Goal: Task Accomplishment & Management: Complete application form

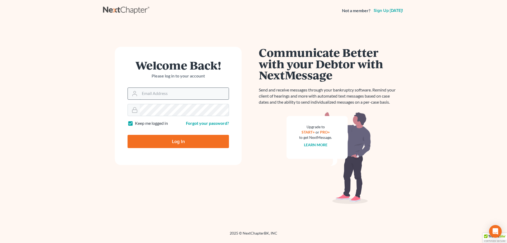
click at [163, 91] on input "Email Address" at bounding box center [184, 94] width 89 height 12
type input "[EMAIL_ADDRESS][DOMAIN_NAME]"
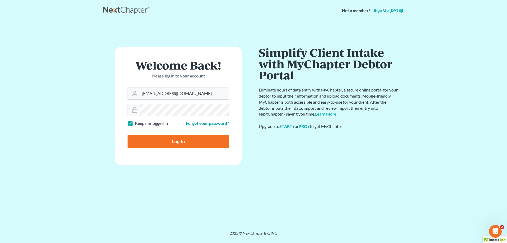
click at [128, 135] on input "Log In" at bounding box center [178, 141] width 101 height 13
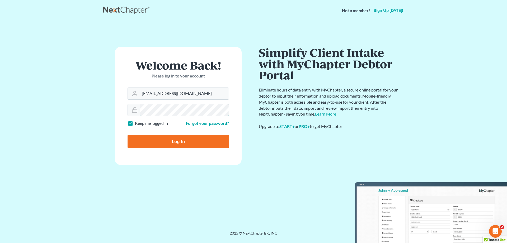
type input "Thinking..."
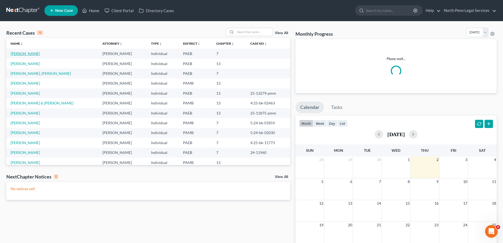
click at [21, 52] on link "[PERSON_NAME]" at bounding box center [25, 53] width 29 height 4
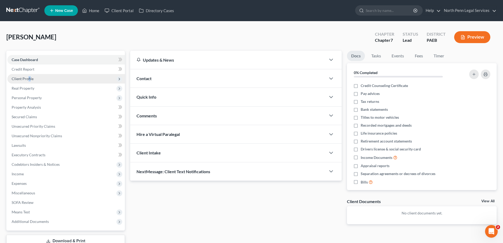
click at [30, 77] on span "Client Profile" at bounding box center [23, 78] width 22 height 4
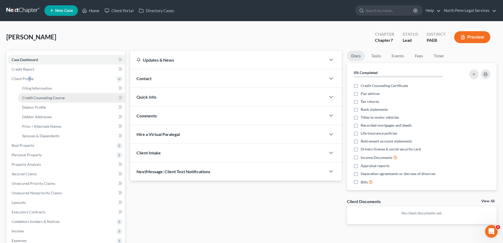
click at [35, 98] on span "Credit Counseling Course" at bounding box center [43, 97] width 43 height 4
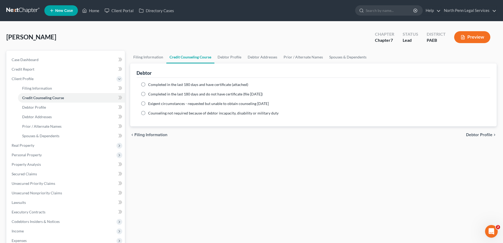
click at [148, 84] on label "Completed in the last 180 days and have certificate (attached)" at bounding box center [198, 84] width 100 height 5
click at [150, 84] on input "Completed in the last 180 days and have certificate (attached)" at bounding box center [151, 83] width 3 height 3
radio input "true"
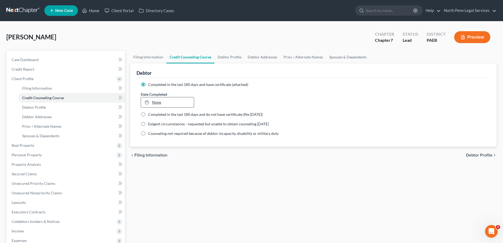
type input "10/2/2025"
click at [147, 103] on icon at bounding box center [147, 102] width 4 height 4
click at [296, 179] on div "Filing Information Credit Counseling Course Debtor Profile Debtor Addresses Pri…" at bounding box center [314, 184] width 372 height 267
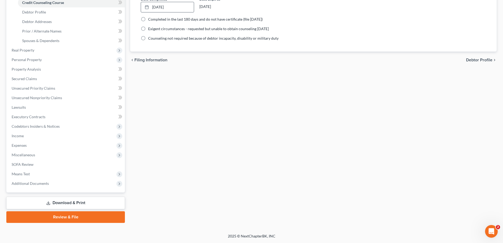
scroll to position [16, 0]
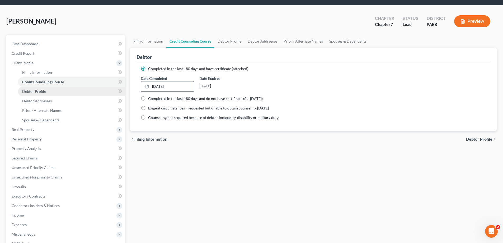
click at [38, 90] on span "Debtor Profile" at bounding box center [34, 91] width 24 height 4
select select "0"
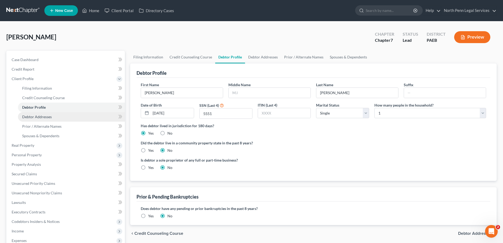
click at [39, 115] on span "Debtor Addresses" at bounding box center [37, 116] width 30 height 4
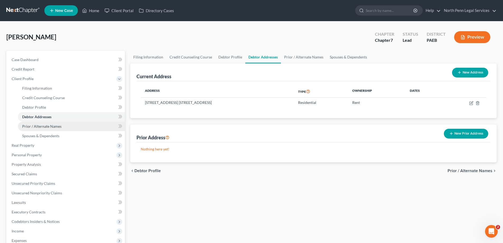
click at [40, 126] on span "Prior / Alternate Names" at bounding box center [41, 126] width 39 height 4
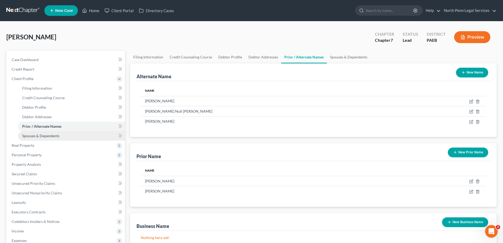
click at [40, 137] on span "Spouses & Dependents" at bounding box center [40, 135] width 37 height 4
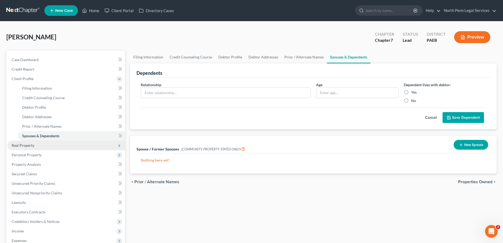
click at [22, 144] on span "Real Property" at bounding box center [23, 145] width 23 height 4
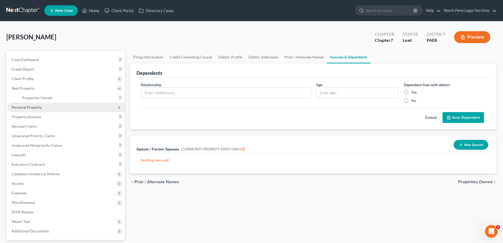
click at [35, 109] on span "Personal Property" at bounding box center [27, 107] width 30 height 4
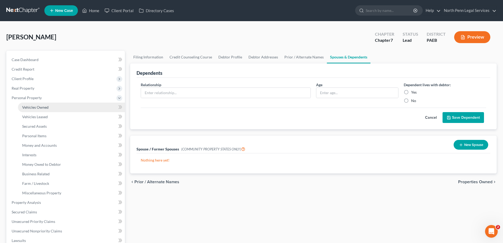
click at [40, 106] on span "Vehicles Owned" at bounding box center [35, 107] width 26 height 4
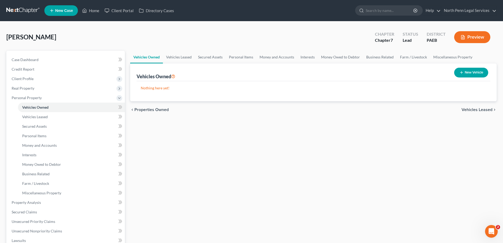
click at [470, 72] on button "New Vehicle" at bounding box center [471, 73] width 34 height 10
select select "0"
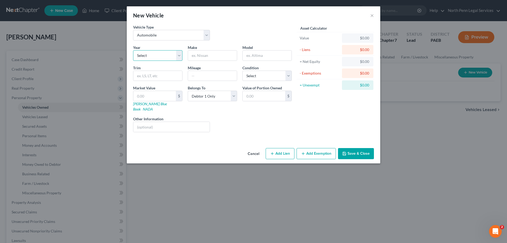
click at [179, 55] on select "Select 2026 2025 2024 2023 2022 2021 2020 2019 2018 2017 2016 2015 2014 2013 20…" at bounding box center [157, 55] width 49 height 11
select select "10"
click at [133, 50] on select "Select 2026 2025 2024 2023 2022 2021 2020 2019 2018 2017 2016 2015 2014 2013 20…" at bounding box center [157, 55] width 49 height 11
click at [209, 56] on input "text" at bounding box center [212, 55] width 49 height 10
type input "Honda"
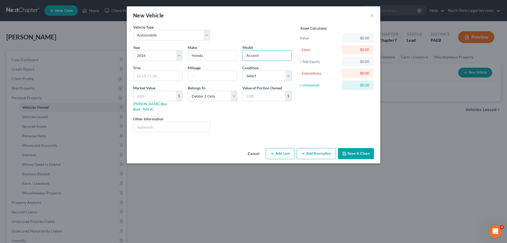
type input "Accord"
type input "104000"
select select "2"
type input "3"
type input "3.00"
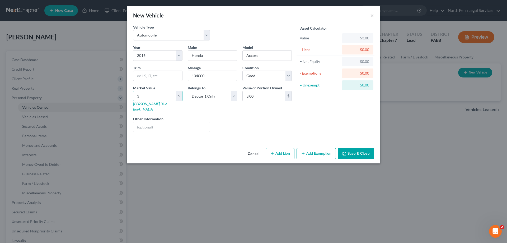
type input "30"
type input "30.00"
type input "300"
type input "300.00"
type input "3000"
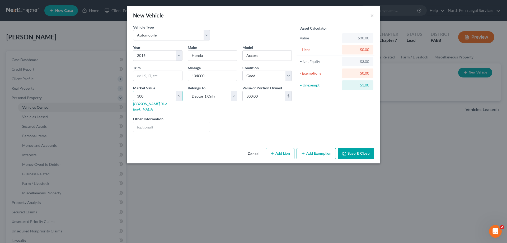
type input "3,000.00"
type input "3,000"
type input "5,000"
click at [315, 148] on button "Add Exemption" at bounding box center [316, 153] width 39 height 11
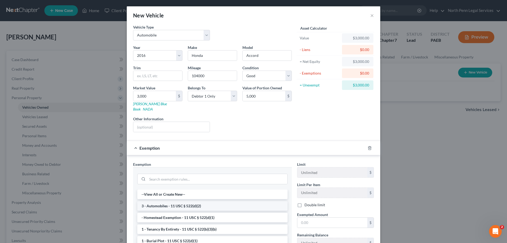
click at [178, 202] on li "3 - Automobiles - 11 USC § 522(d)(2)" at bounding box center [212, 206] width 150 height 10
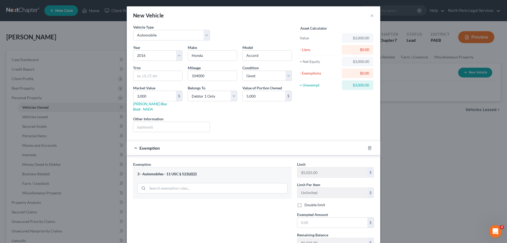
click at [317, 122] on div "Asset Calculator Value $3,000.00 - Liens $0.00 = Net Equity $3,000.00 - Exempti…" at bounding box center [336, 80] width 82 height 112
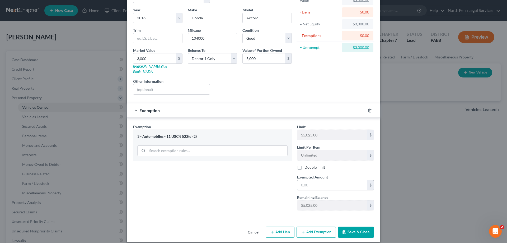
click at [308, 180] on input "text" at bounding box center [333, 185] width 70 height 10
type input "5,000"
click at [347, 230] on button "Save & Close" at bounding box center [356, 231] width 36 height 11
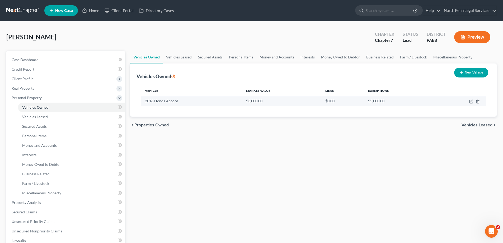
click at [156, 100] on td "2016 Honda Accord" at bounding box center [191, 101] width 101 height 10
click at [156, 101] on td "2016 Honda Accord" at bounding box center [191, 101] width 101 height 10
click at [471, 102] on icon "button" at bounding box center [472, 101] width 2 height 2
select select "0"
select select "10"
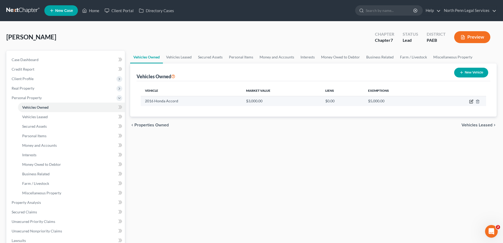
select select "2"
select select "0"
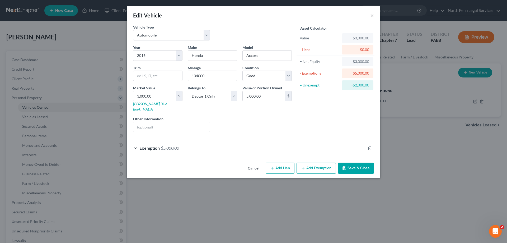
click at [354, 163] on button "Save & Close" at bounding box center [356, 168] width 36 height 11
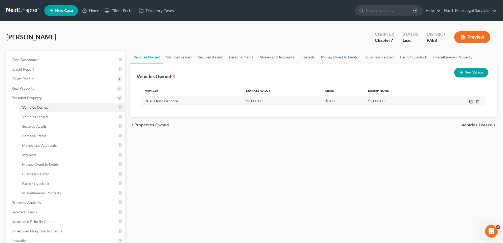
click at [470, 101] on icon "button" at bounding box center [472, 101] width 4 height 4
select select "0"
select select "10"
select select "2"
select select "0"
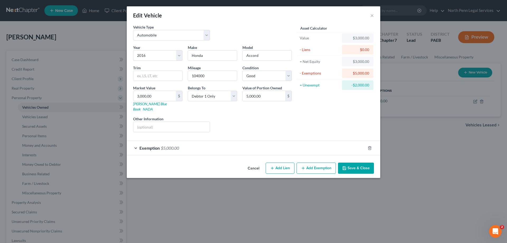
click at [356, 39] on div "$3,000.00" at bounding box center [357, 37] width 23 height 5
click at [139, 96] on input "3,000.00" at bounding box center [154, 96] width 43 height 10
type input "5"
type input "5.00"
type input "50"
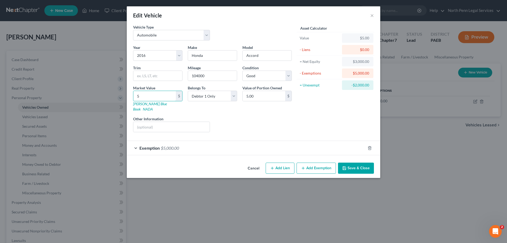
type input "50.00"
type input "500"
type input "500.00"
type input "5000"
type input "5,000.00"
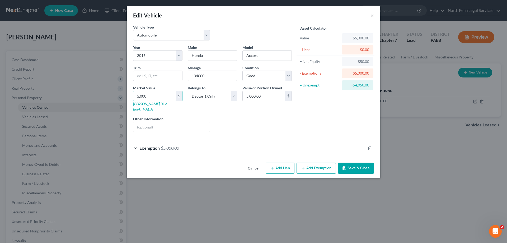
type input "5,000"
click at [299, 122] on div "Asset Calculator Value $5,000.00 - Liens $0.00 = Net Equity $50.00 - Exemptions…" at bounding box center [336, 80] width 82 height 112
click at [346, 166] on icon "button" at bounding box center [344, 168] width 4 height 4
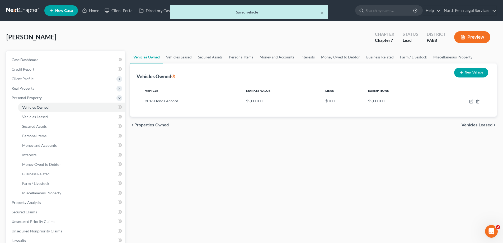
click at [375, 111] on div "Vehicle Market Value Liens Exemptions 2016 Honda Accord $5,000.00 $0.00 $5,000.…" at bounding box center [314, 98] width 354 height 35
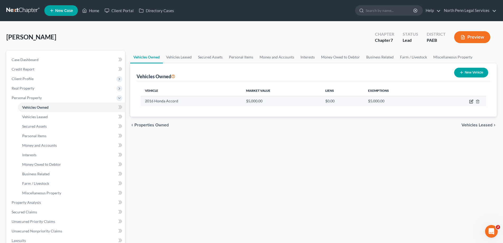
click at [472, 102] on icon "button" at bounding box center [472, 101] width 2 height 2
select select "0"
select select "10"
select select "2"
select select "0"
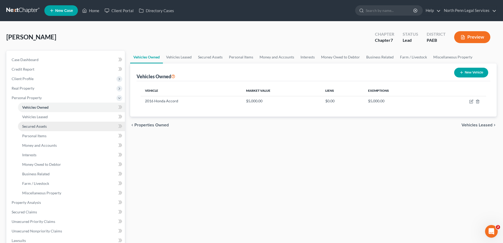
click at [41, 126] on span "Secured Assets" at bounding box center [34, 126] width 25 height 4
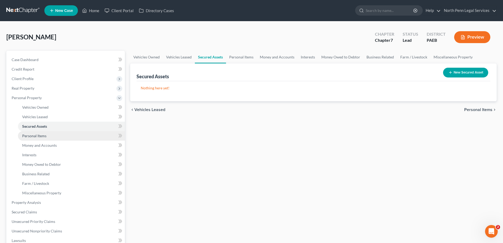
click at [44, 137] on span "Personal Items" at bounding box center [34, 135] width 24 height 4
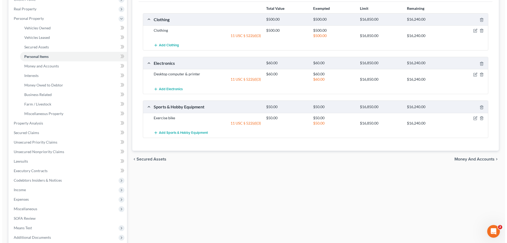
scroll to position [26, 0]
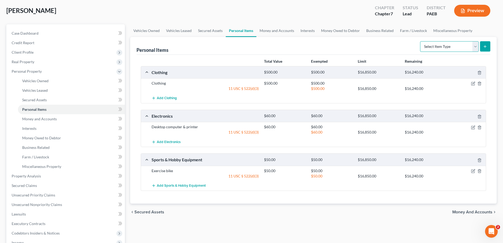
click at [454, 46] on select "Select Item Type Clothing Collectibles Of Value Electronics Firearms Household …" at bounding box center [449, 46] width 59 height 11
select select "electronics"
click at [421, 41] on select "Select Item Type Clothing Collectibles Of Value Electronics Firearms Household …" at bounding box center [449, 46] width 59 height 11
click at [486, 48] on icon "submit" at bounding box center [485, 46] width 4 height 4
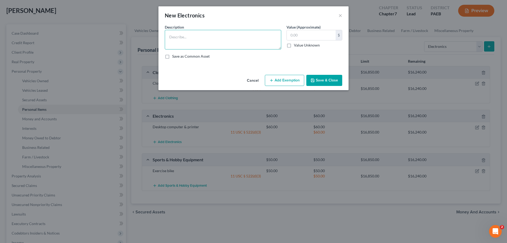
click at [203, 35] on textarea at bounding box center [223, 40] width 117 height 20
type textarea "Ipad"
drag, startPoint x: 292, startPoint y: 34, endPoint x: 281, endPoint y: 46, distance: 15.9
click at [281, 47] on div "Description * Ipad Value (Approximate) $ Value Unknown Balance Undetermined $ V…" at bounding box center [253, 43] width 183 height 39
type input "30.00"
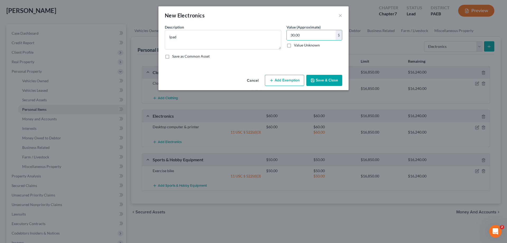
click at [296, 84] on button "Add Exemption" at bounding box center [284, 80] width 39 height 11
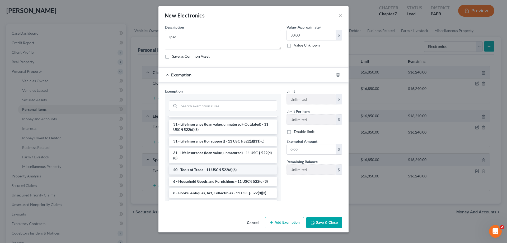
scroll to position [425, 0]
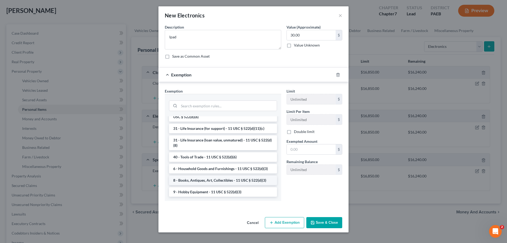
click at [208, 182] on li "8 - Books, Antiques, Art, Collectibles - 11 USC § 522(d)(3)" at bounding box center [223, 180] width 108 height 10
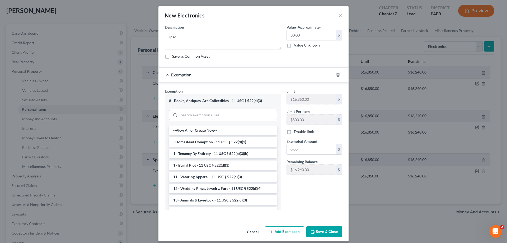
click at [263, 117] on input "search" at bounding box center [228, 115] width 98 height 10
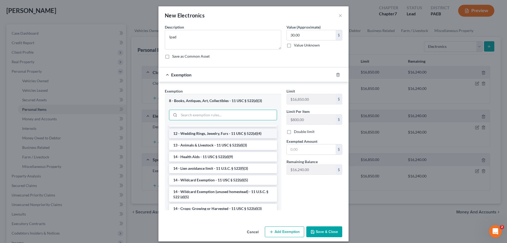
scroll to position [0, 0]
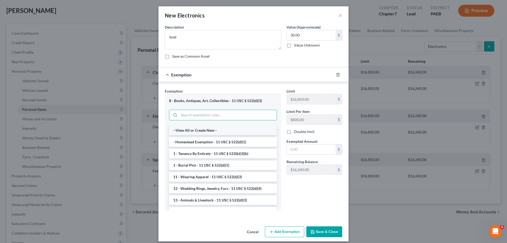
click at [205, 129] on li "--View All or Create New--" at bounding box center [223, 131] width 108 height 10
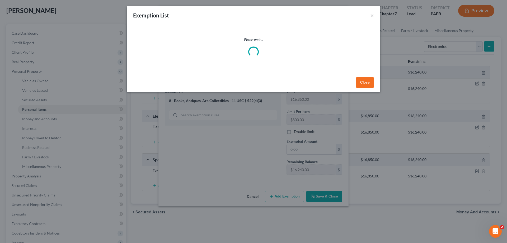
select select "0"
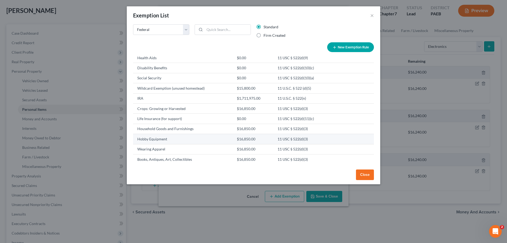
scroll to position [264, 0]
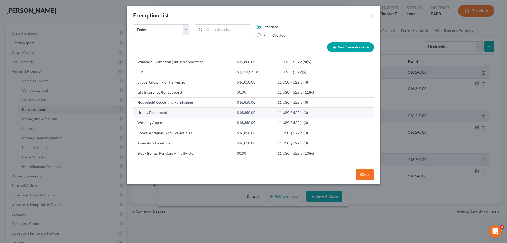
click at [235, 113] on td "$16,850.00" at bounding box center [253, 113] width 41 height 10
click at [174, 113] on td "Hobby Equipment" at bounding box center [183, 113] width 100 height 10
click at [369, 175] on button "Close" at bounding box center [365, 174] width 18 height 11
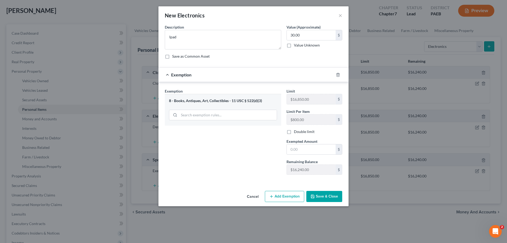
click at [231, 101] on div "8 - Books, Antiques, Art, Collectibles - 11 USC § 522(d)(3)" at bounding box center [223, 100] width 108 height 5
click at [341, 16] on button "×" at bounding box center [341, 15] width 4 height 6
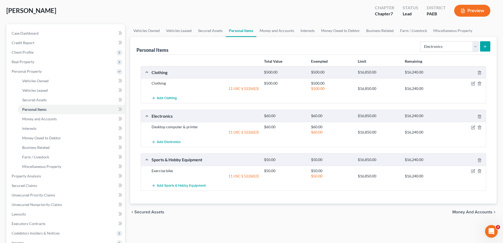
click at [488, 49] on button "submit" at bounding box center [485, 46] width 10 height 10
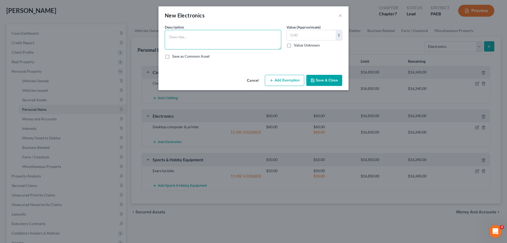
click at [262, 41] on textarea at bounding box center [223, 40] width 117 height 20
type textarea "Ipad"
click at [300, 33] on input "text" at bounding box center [311, 35] width 49 height 10
type input "30.00"
click at [286, 78] on button "Add Exemption" at bounding box center [284, 80] width 39 height 11
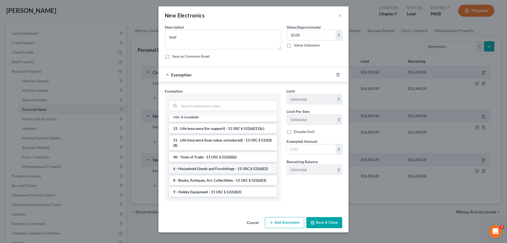
scroll to position [425, 0]
click at [200, 193] on li "9 - Hobby Equipment - 11 USC § 522(d)(3)" at bounding box center [223, 192] width 108 height 10
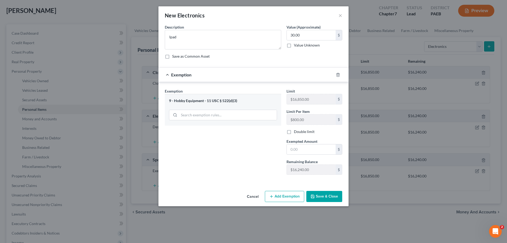
click at [240, 100] on div "9 - Hobby Equipment - 11 USC § 522(d)(3)" at bounding box center [223, 100] width 108 height 5
click at [192, 101] on div "9 - Hobby Equipment - 11 USC § 522(d)(3)" at bounding box center [223, 100] width 108 height 5
click at [301, 148] on input "text" at bounding box center [311, 149] width 49 height 10
type input "30.00"
click at [319, 194] on button "Save & Close" at bounding box center [325, 196] width 36 height 11
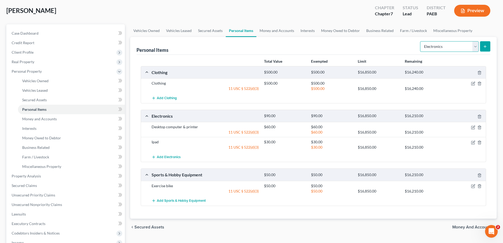
click at [475, 49] on select "Select Item Type Clothing Collectibles Of Value Electronics Firearms Household …" at bounding box center [449, 46] width 59 height 11
select select "jewelry"
click at [421, 41] on select "Select Item Type Clothing Collectibles Of Value Electronics Firearms Household …" at bounding box center [449, 46] width 59 height 11
click at [484, 50] on button "submit" at bounding box center [485, 46] width 10 height 10
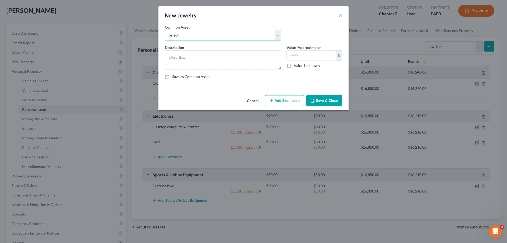
click at [212, 33] on select "Select Wedding bands and engagement ring" at bounding box center [223, 35] width 117 height 11
click at [280, 36] on select "Select Wedding bands and engagement ring" at bounding box center [223, 35] width 117 height 11
select select "0"
click at [165, 30] on select "Select Wedding bands and engagement ring" at bounding box center [223, 35] width 117 height 11
type textarea "Wedding bands and engagement ring"
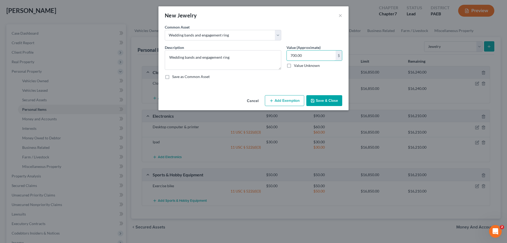
type input "700.00"
click at [290, 100] on button "Add Exemption" at bounding box center [284, 100] width 39 height 11
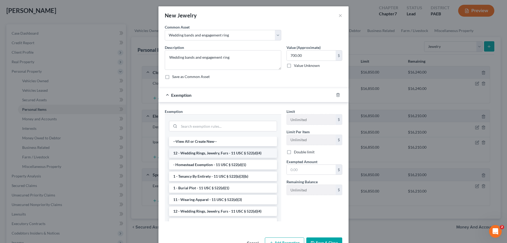
click at [242, 154] on li "12 - Wedding Rings, Jewelry, Furs - 11 USC § 522(d)(4)" at bounding box center [223, 153] width 108 height 10
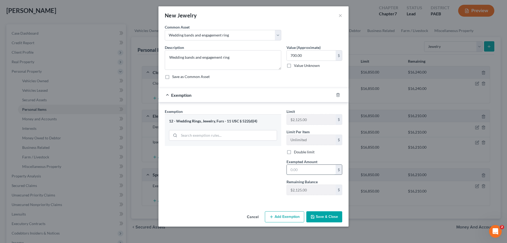
click at [298, 171] on input "text" at bounding box center [311, 170] width 49 height 10
type input "700.00"
click at [319, 216] on button "Save & Close" at bounding box center [325, 216] width 36 height 11
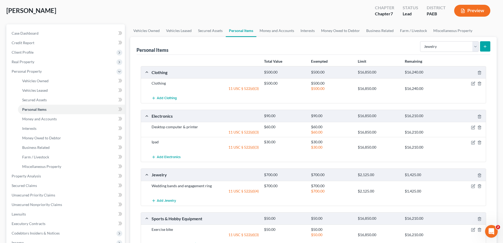
click at [489, 48] on button "submit" at bounding box center [485, 46] width 10 height 10
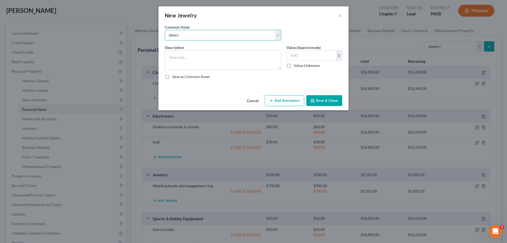
click at [223, 32] on select "Select Wedding bands and engagement ring" at bounding box center [223, 35] width 117 height 11
click at [296, 40] on div "Common Asset Select Wedding bands and engagement ring" at bounding box center [253, 34] width 183 height 20
click at [243, 56] on textarea at bounding box center [223, 60] width 117 height 20
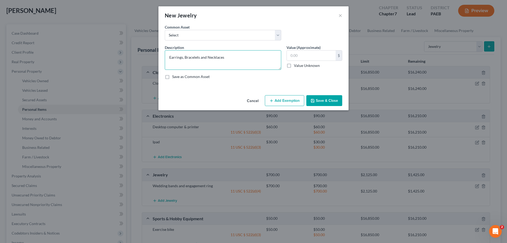
type textarea "Earrings, Bracelets and Necklaces"
click at [172, 78] on label "Save as Common Asset" at bounding box center [191, 76] width 38 height 5
click at [174, 77] on input "Save as Common Asset" at bounding box center [175, 75] width 3 height 3
checkbox input "true"
drag, startPoint x: 308, startPoint y: 53, endPoint x: 287, endPoint y: 59, distance: 21.7
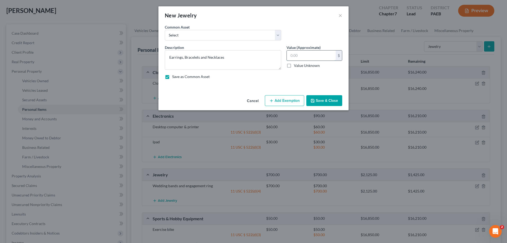
click at [287, 59] on input "text" at bounding box center [311, 55] width 49 height 10
type input "240.00"
click at [295, 103] on button "Add Exemption" at bounding box center [284, 100] width 39 height 11
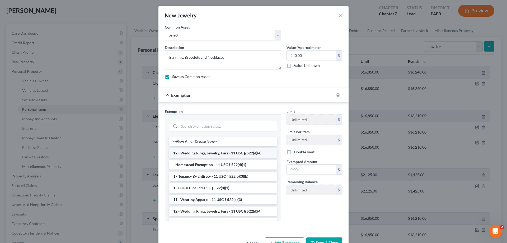
click at [249, 153] on li "12 - Wedding Rings, Jewelry, Furs - 11 USC § 522(d)(4)" at bounding box center [223, 153] width 108 height 10
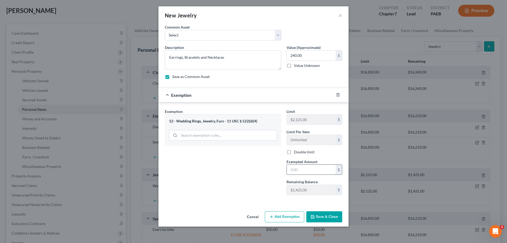
drag, startPoint x: 299, startPoint y: 167, endPoint x: 295, endPoint y: 169, distance: 4.6
click at [295, 169] on input "text" at bounding box center [311, 170] width 49 height 10
type input "240.00"
click at [317, 215] on button "Save & Close" at bounding box center [325, 216] width 36 height 11
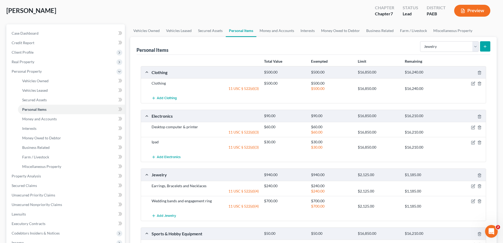
click at [483, 47] on button "submit" at bounding box center [485, 46] width 10 height 10
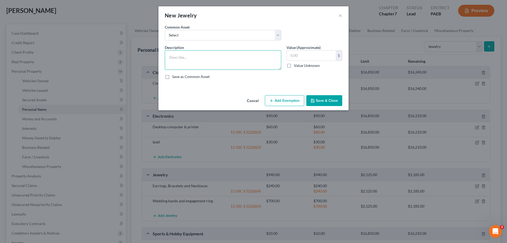
click at [204, 63] on textarea at bounding box center [223, 60] width 117 height 20
click at [172, 77] on label "Save as Common Asset" at bounding box center [191, 76] width 38 height 5
click at [174, 77] on input "Save as Common Asset" at bounding box center [175, 75] width 3 height 3
checkbox input "true"
click at [200, 57] on textarea at bounding box center [223, 60] width 117 height 20
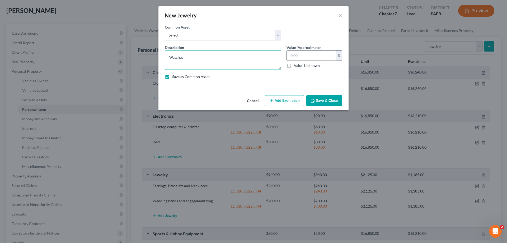
type textarea "Watches"
click at [300, 56] on input "text" at bounding box center [311, 55] width 49 height 10
type input "50.00"
click at [298, 102] on button "Add Exemption" at bounding box center [284, 100] width 39 height 11
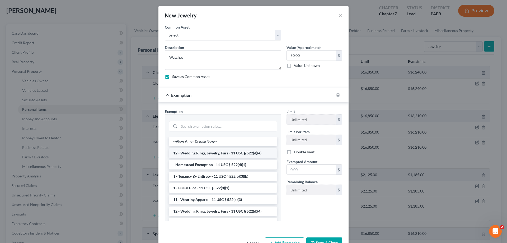
click at [223, 154] on li "12 - Wedding Rings, Jewelry, Furs - 11 USC § 522(d)(4)" at bounding box center [223, 153] width 108 height 10
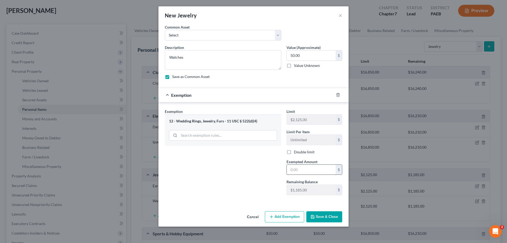
click at [302, 170] on input "text" at bounding box center [311, 170] width 49 height 10
type input "50.00"
click at [313, 216] on polyline "button" at bounding box center [312, 215] width 1 height 1
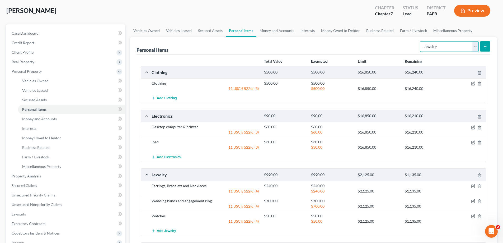
click at [476, 48] on select "Select Item Type Clothing Collectibles Of Value Electronics Firearms Household …" at bounding box center [449, 46] width 59 height 11
select select "household_goods"
click at [421, 41] on select "Select Item Type Clothing Collectibles Of Value Electronics Firearms Household …" at bounding box center [449, 46] width 59 height 11
click at [484, 47] on icon "submit" at bounding box center [485, 46] width 4 height 4
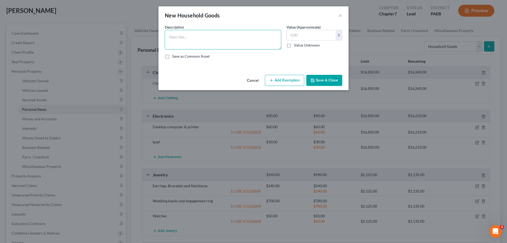
click at [235, 40] on textarea at bounding box center [223, 40] width 117 height 20
click at [208, 38] on textarea "Sofa, Love Seat, Recliner, Side tables, coffee Tables, Lamps, Bed," at bounding box center [223, 40] width 117 height 20
click at [278, 37] on textarea "Sofa, Love Seat, Recliners, Side tables, coffee Tables, Lamps, Bed," at bounding box center [223, 40] width 117 height 20
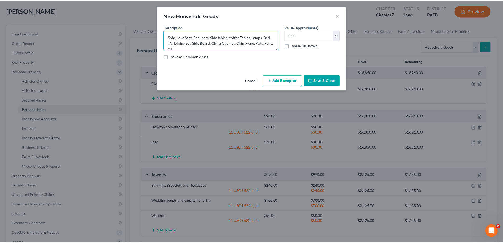
scroll to position [1, 0]
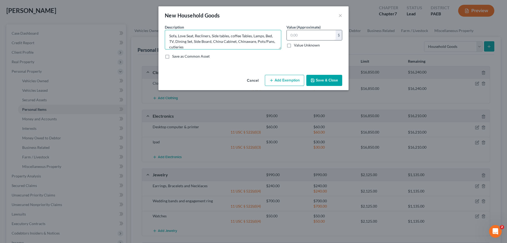
type textarea "Sofa, Love Seat, Recliners, Side tables, coffee Tables, Lamps, Bed, TV, Dining …"
click at [299, 35] on input "text" at bounding box center [311, 35] width 49 height 10
type input "2,045"
click at [295, 79] on button "Add Exemption" at bounding box center [284, 80] width 39 height 11
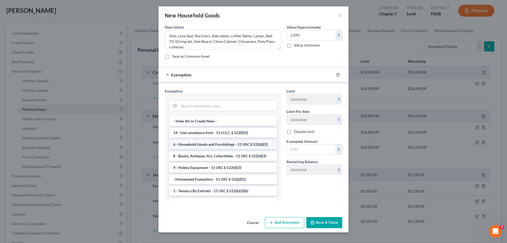
click at [244, 144] on li "6 - Household Goods and Furnishings - 11 USC § 522(d)(3)" at bounding box center [223, 145] width 108 height 10
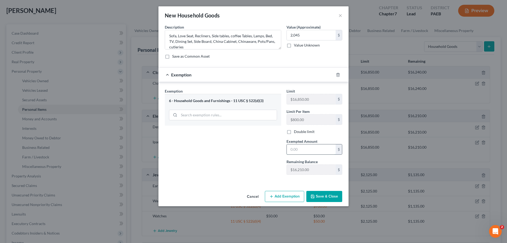
click at [300, 150] on input "text" at bounding box center [311, 149] width 49 height 10
type input "2,045"
click at [326, 196] on button "Save & Close" at bounding box center [325, 196] width 36 height 11
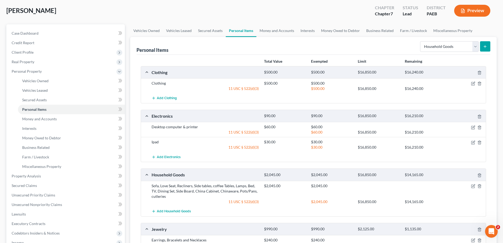
scroll to position [106, 0]
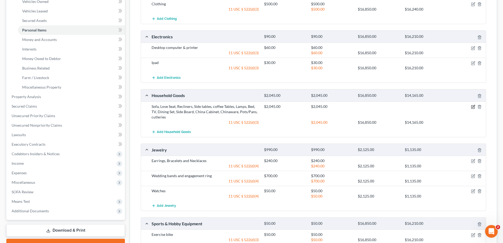
click at [474, 106] on icon "button" at bounding box center [473, 107] width 4 height 4
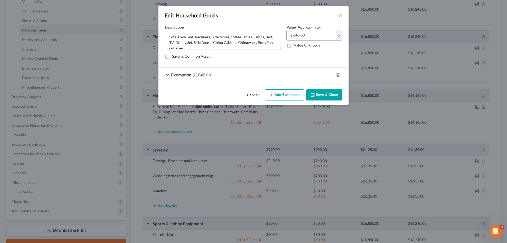
click at [294, 34] on input "2,045.00" at bounding box center [311, 35] width 49 height 10
type input "2,335"
click at [196, 74] on span "$2,045.00" at bounding box center [202, 74] width 18 height 5
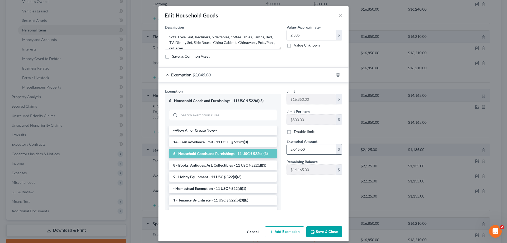
click at [297, 149] on input "2,045.00" at bounding box center [311, 149] width 49 height 10
type input "2,335"
click at [324, 231] on button "Save & Close" at bounding box center [325, 231] width 36 height 11
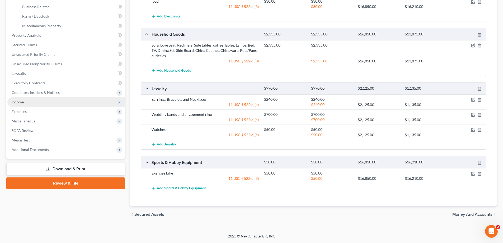
scroll to position [88, 0]
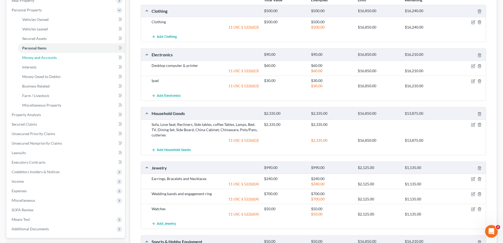
click at [47, 58] on span "Money and Accounts" at bounding box center [39, 57] width 35 height 4
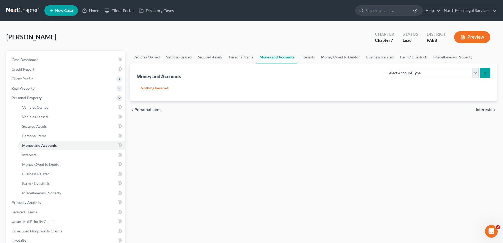
click at [486, 73] on icon "submit" at bounding box center [485, 73] width 4 height 4
click at [471, 74] on select "Select Account Type Brokerage Cash on Hand Certificates of Deposit Checking Acc…" at bounding box center [431, 73] width 95 height 11
select select "checking"
click at [385, 68] on select "Select Account Type Brokerage Cash on Hand Certificates of Deposit Checking Acc…" at bounding box center [431, 73] width 95 height 11
click at [487, 73] on icon "submit" at bounding box center [485, 73] width 4 height 4
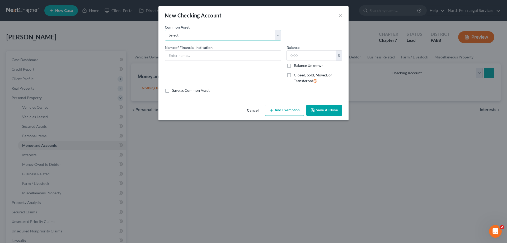
click at [219, 35] on select "Select PNC Bank Wells Fargo Bank NA" at bounding box center [223, 35] width 117 height 11
select select "1"
click at [165, 30] on select "Select PNC Bank Wells Fargo Bank NA" at bounding box center [223, 35] width 117 height 11
type input "Wells Fargo Bank NA"
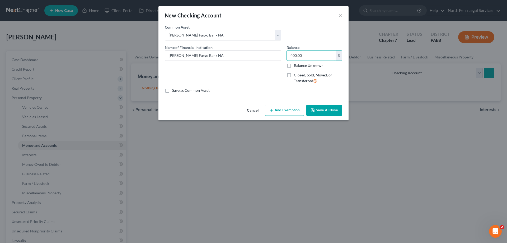
type input "400.00"
click at [292, 109] on button "Add Exemption" at bounding box center [284, 110] width 39 height 11
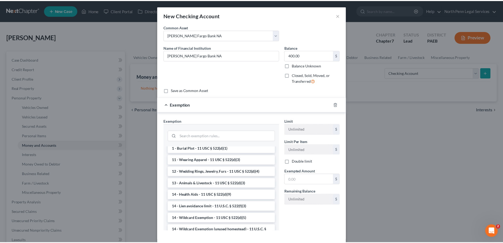
scroll to position [85, 0]
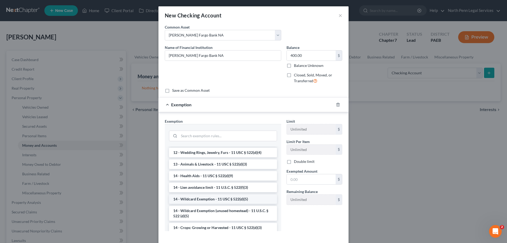
click at [232, 199] on li "14 - Wildcard Exemption - 11 USC § 522(d)(5)" at bounding box center [223, 199] width 108 height 10
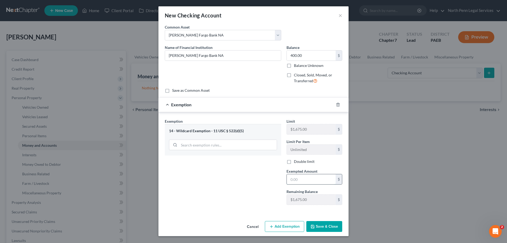
click at [290, 177] on input "text" at bounding box center [311, 179] width 49 height 10
type input "400.00"
click at [316, 227] on button "Save & Close" at bounding box center [325, 226] width 36 height 11
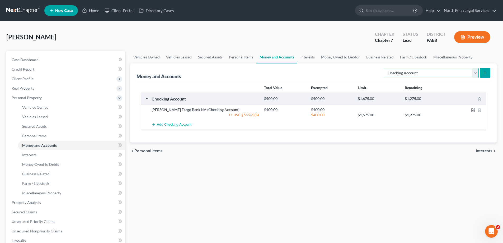
click at [478, 74] on select "Select Account Type Brokerage Cash on Hand Certificates of Deposit Checking Acc…" at bounding box center [431, 73] width 95 height 11
click at [275, 183] on div "Vehicles Owned Vehicles Leased Secured Assets Personal Items Money and Accounts…" at bounding box center [314, 203] width 372 height 305
click at [34, 155] on span "Interests" at bounding box center [29, 154] width 14 height 4
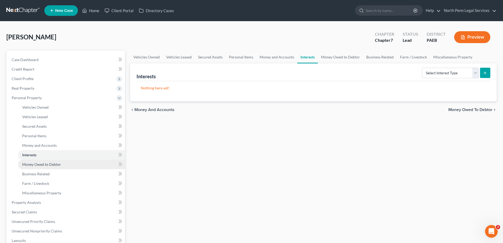
click at [35, 163] on span "Money Owed to Debtor" at bounding box center [41, 164] width 39 height 4
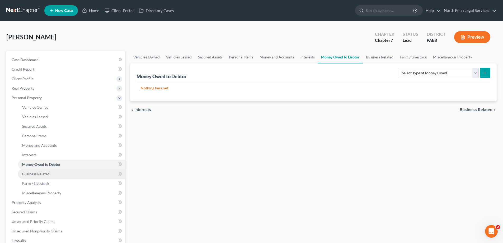
click at [46, 175] on span "Business Related" at bounding box center [35, 173] width 27 height 4
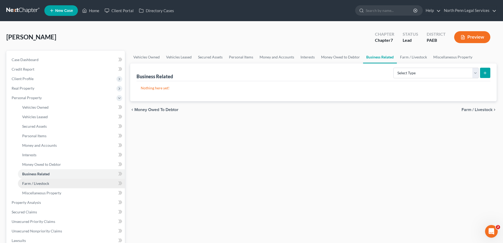
click at [44, 183] on span "Farm / Livestock" at bounding box center [35, 183] width 27 height 4
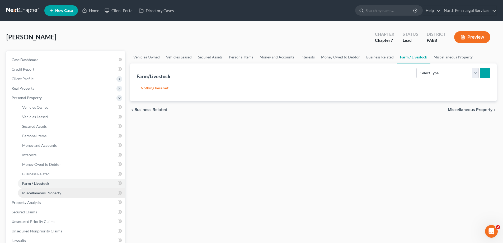
click at [46, 191] on span "Miscellaneous Property" at bounding box center [41, 193] width 39 height 4
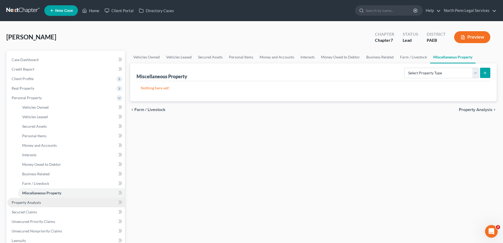
click at [38, 204] on span "Property Analysis" at bounding box center [26, 202] width 29 height 4
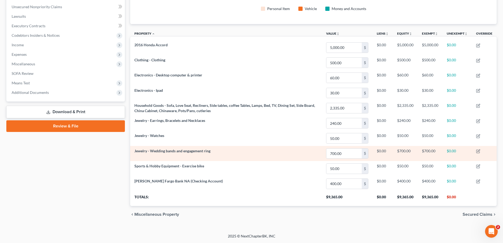
scroll to position [50, 0]
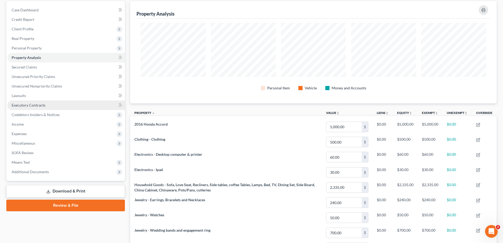
click at [20, 106] on span "Executory Contracts" at bounding box center [29, 105] width 34 height 4
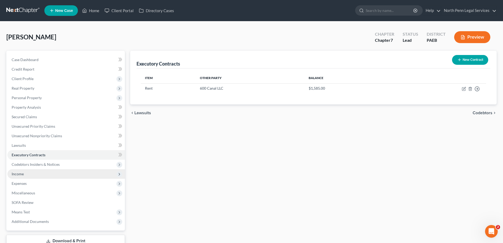
click at [29, 176] on span "Income" at bounding box center [66, 174] width 118 height 10
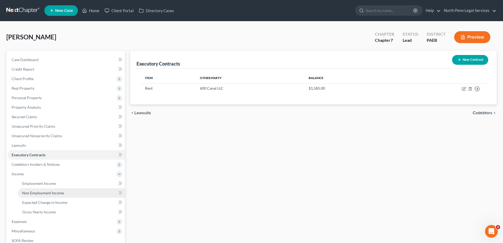
click at [34, 193] on span "Non Employment Income" at bounding box center [43, 193] width 42 height 4
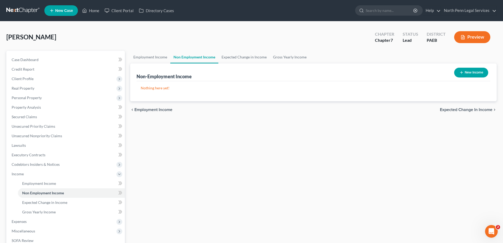
click at [461, 73] on icon "button" at bounding box center [462, 72] width 4 height 4
select select "0"
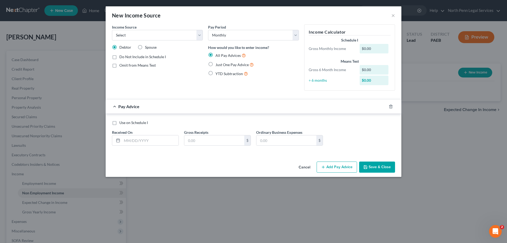
click at [216, 64] on label "Just One Pay Advice" at bounding box center [235, 65] width 38 height 6
click at [218, 64] on input "Just One Pay Advice" at bounding box center [219, 63] width 3 height 3
radio input "true"
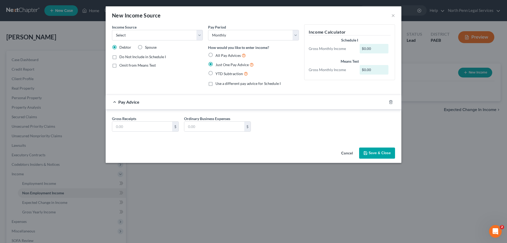
click at [216, 55] on label "All Pay Advices" at bounding box center [231, 55] width 30 height 6
click at [218, 55] on input "All Pay Advices" at bounding box center [219, 53] width 3 height 3
radio input "true"
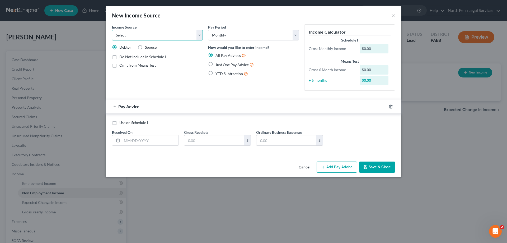
click at [191, 34] on select "Select Unemployment Disability (from employer) Pension Retirement Social Securi…" at bounding box center [157, 35] width 91 height 11
select select "4"
click at [112, 30] on select "Select Unemployment Disability (from employer) Pension Retirement Social Securi…" at bounding box center [157, 35] width 91 height 11
click at [125, 140] on input "text" at bounding box center [150, 140] width 57 height 10
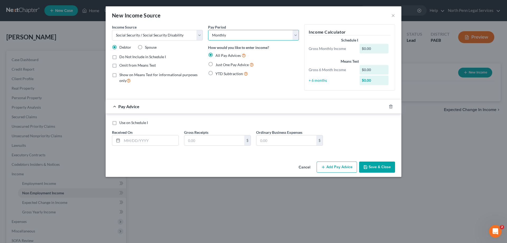
click at [297, 34] on select "Select Monthly Twice Monthly Every Other Week Weekly" at bounding box center [253, 35] width 91 height 11
click at [208, 30] on select "Select Monthly Twice Monthly Every Other Week Weekly" at bounding box center [253, 35] width 91 height 11
click at [124, 139] on input "text" at bounding box center [150, 140] width 57 height 10
type input "10/01/2025"
click at [188, 139] on input "text" at bounding box center [214, 140] width 60 height 10
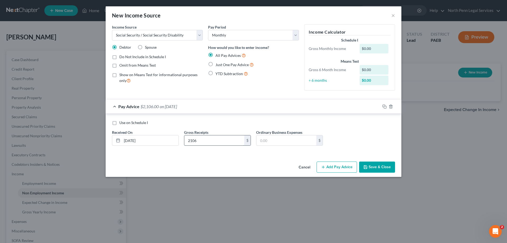
type input "2,106"
drag, startPoint x: 205, startPoint y: 140, endPoint x: 159, endPoint y: 138, distance: 45.2
click at [164, 143] on div "Use on Schedule I Received On * 10/01/2025 Gross Receipts 2,106 $ Ordinary Busi…" at bounding box center [253, 135] width 289 height 30
drag, startPoint x: 153, startPoint y: 142, endPoint x: 36, endPoint y: 141, distance: 117.6
click at [46, 148] on div "New Income Source × Income Source * Select Unemployment Disability (from employ…" at bounding box center [253, 121] width 507 height 243
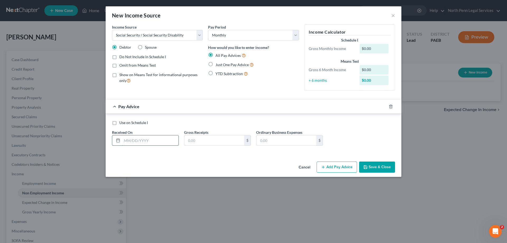
click at [127, 140] on input "text" at bounding box center [150, 140] width 57 height 10
type input "10-01-2025"
click at [201, 142] on input "text" at bounding box center [214, 140] width 60 height 10
type input "2,106"
click at [272, 159] on div "Income Source * Select Unemployment Disability (from employer) Pension Retireme…" at bounding box center [254, 91] width 296 height 135
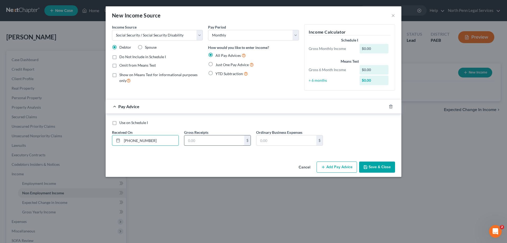
type input "10-01-2025"
click at [216, 140] on input "text" at bounding box center [214, 140] width 60 height 10
type input "2,256.70"
click at [263, 141] on input "text" at bounding box center [287, 140] width 60 height 10
type input "174.70"
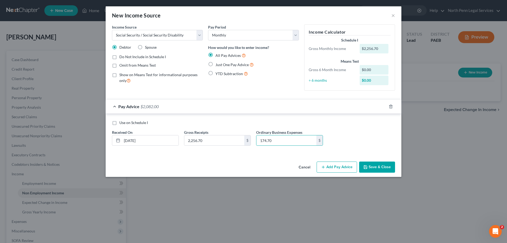
click at [216, 65] on label "Just One Pay Advice" at bounding box center [235, 65] width 38 height 6
click at [218, 65] on input "Just One Pay Advice" at bounding box center [219, 63] width 3 height 3
radio input "true"
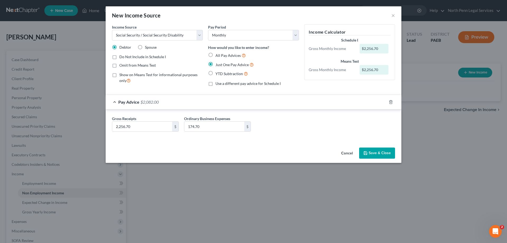
click at [115, 101] on div "Pay Advice $2,082.00" at bounding box center [246, 102] width 281 height 14
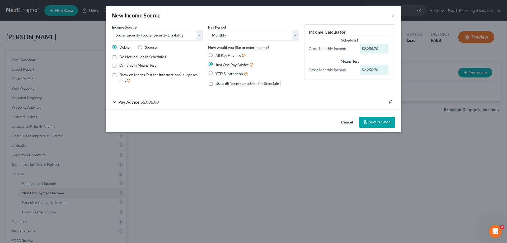
click at [115, 101] on div "Pay Advice $2,082.00" at bounding box center [246, 102] width 281 height 14
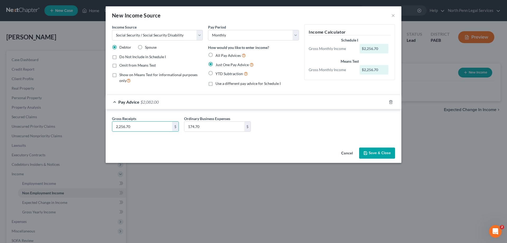
click at [261, 140] on div "Gross Receipts 2,256.70 $ Ordinary Business Expenses 174.70 $" at bounding box center [254, 124] width 296 height 31
type input "150"
click at [294, 137] on div "Gross Receipts 2,256.70 $ Ordinary Business Expenses 150 $" at bounding box center [254, 124] width 296 height 31
click at [375, 151] on button "Save & Close" at bounding box center [377, 152] width 36 height 11
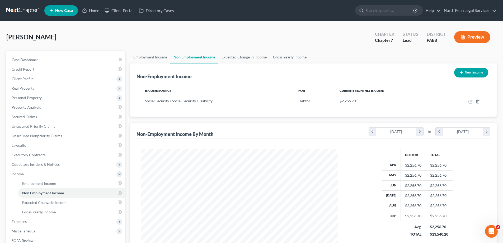
scroll to position [53, 0]
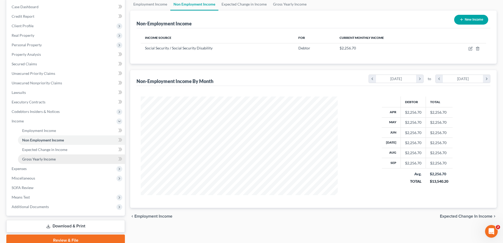
click at [39, 159] on span "Gross Yearly Income" at bounding box center [39, 159] width 34 height 4
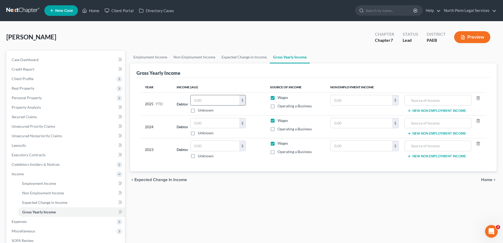
click at [211, 98] on input "text" at bounding box center [215, 100] width 49 height 10
click at [215, 104] on input "text" at bounding box center [215, 100] width 49 height 10
click at [208, 99] on input "1" at bounding box center [215, 100] width 49 height 10
click at [198, 100] on input "122,567" at bounding box center [215, 100] width 49 height 10
type input "22,567"
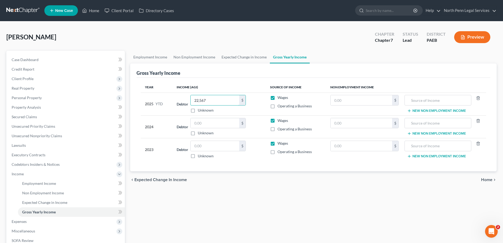
drag, startPoint x: 210, startPoint y: 98, endPoint x: 187, endPoint y: 103, distance: 23.2
click at [187, 103] on div "Debtor 22,567.00 $ Unknown Balance Undetermined 22,567 $ Unknown" at bounding box center [219, 104] width 85 height 18
paste input "22,567"
type input "22,567"
click at [457, 102] on input "text" at bounding box center [438, 100] width 61 height 10
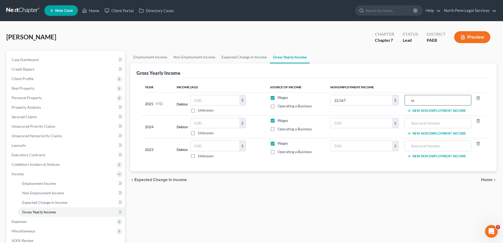
type input "s"
type input "SSDI"
click at [231, 122] on input "text" at bounding box center [215, 123] width 49 height 10
click at [351, 123] on input "text" at bounding box center [362, 123] width 62 height 10
click at [336, 121] on input "text" at bounding box center [362, 123] width 62 height 10
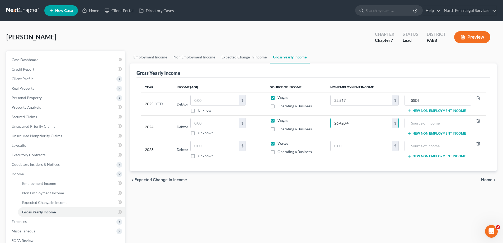
type input "26,420.4"
click at [340, 161] on div "Year Income (AGI) Source of Income Non Employment Income 2025 YTD Debtor $ Unkn…" at bounding box center [314, 125] width 354 height 94
click at [428, 121] on input "text" at bounding box center [438, 123] width 61 height 10
type input "SSDI"
click at [356, 146] on input "text" at bounding box center [362, 146] width 62 height 10
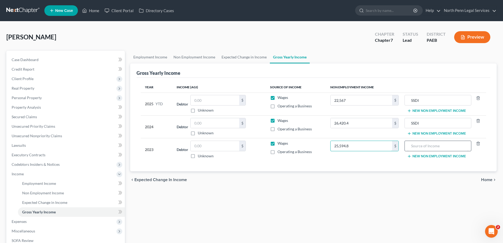
type input "25,594.8"
click at [427, 146] on input "text" at bounding box center [438, 146] width 61 height 10
type input "SSDI"
click at [24, 221] on span "Expenses" at bounding box center [19, 221] width 15 height 4
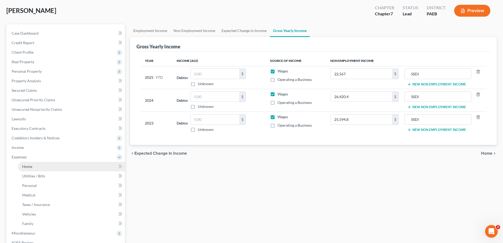
click at [30, 166] on span "Home" at bounding box center [27, 166] width 10 height 4
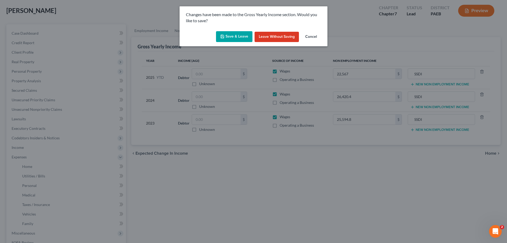
click at [238, 38] on button "Save & Leave" at bounding box center [234, 36] width 36 height 11
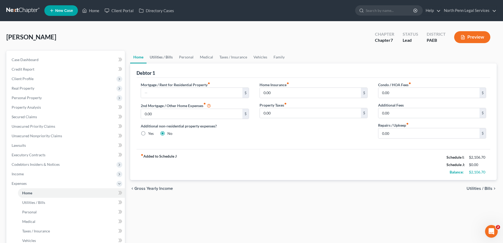
click at [164, 55] on link "Utilities / Bills" at bounding box center [161, 57] width 29 height 13
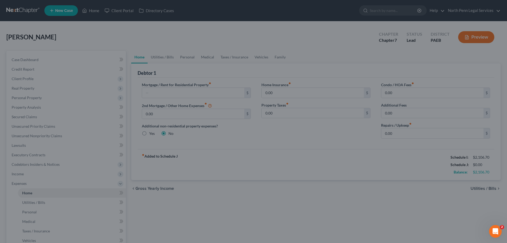
click at [164, 56] on div at bounding box center [253, 121] width 507 height 243
click at [33, 202] on div at bounding box center [253, 121] width 507 height 243
click at [494, 230] on icon "Open Intercom Messenger" at bounding box center [495, 230] width 9 height 9
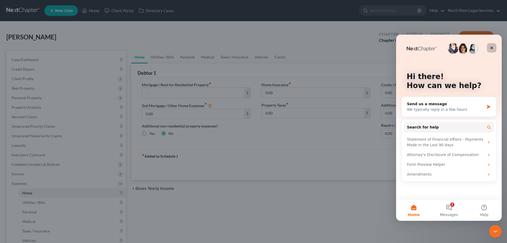
click at [492, 48] on icon "Close" at bounding box center [492, 48] width 3 height 3
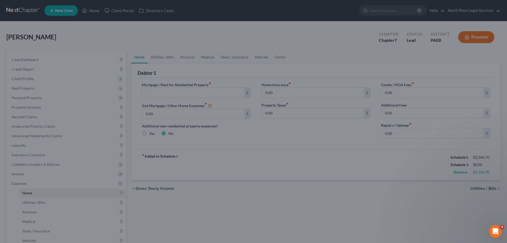
click at [187, 148] on div at bounding box center [253, 121] width 507 height 243
click at [477, 37] on div at bounding box center [253, 121] width 507 height 243
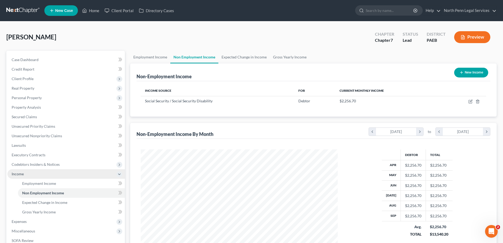
scroll to position [76, 0]
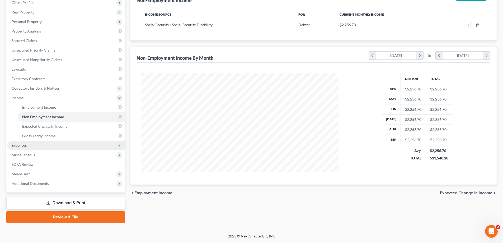
click at [24, 146] on span "Expenses" at bounding box center [19, 145] width 15 height 4
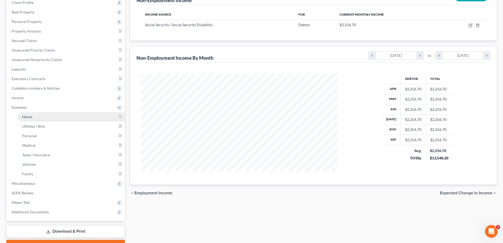
click at [30, 118] on span "Home" at bounding box center [27, 116] width 10 height 4
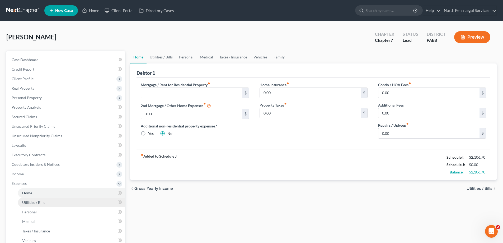
click at [25, 202] on span "Utilities / Bills" at bounding box center [33, 202] width 23 height 4
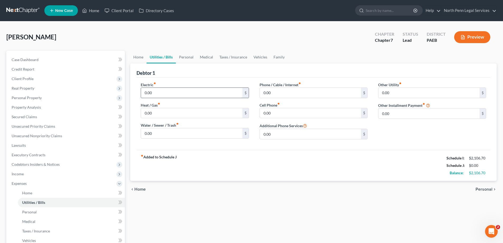
click at [163, 92] on input "0.00" at bounding box center [191, 93] width 101 height 10
type input "86.00"
type input "120"
click at [156, 133] on input "0.00" at bounding box center [191, 133] width 101 height 10
click at [276, 91] on input "0.00" at bounding box center [310, 93] width 101 height 10
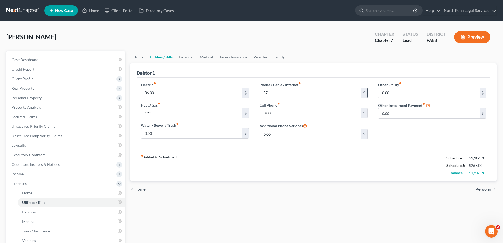
type input "5"
click at [281, 114] on input "0.00" at bounding box center [310, 113] width 101 height 10
click at [274, 91] on input "77" at bounding box center [310, 93] width 101 height 10
type input "20"
click at [276, 112] on input "0.00" at bounding box center [310, 113] width 101 height 10
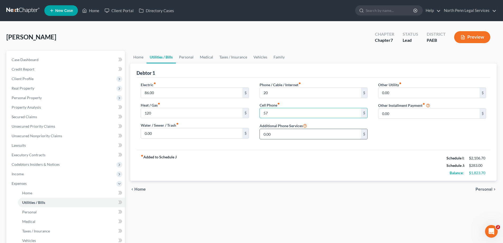
type input "57"
click at [276, 132] on input "0.00" at bounding box center [310, 134] width 101 height 10
click at [190, 59] on link "Personal" at bounding box center [186, 57] width 21 height 13
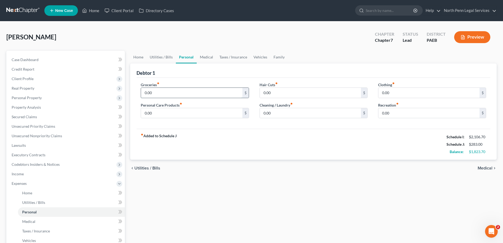
click at [159, 94] on input "0.00" at bounding box center [191, 93] width 101 height 10
type input "200"
click at [272, 90] on input "0.00" at bounding box center [310, 93] width 101 height 10
type input "2"
type input "40"
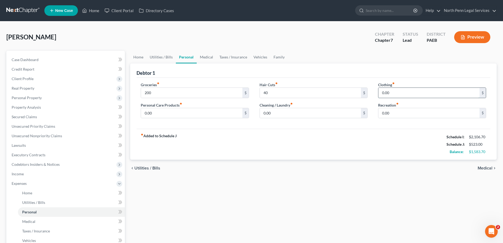
click at [387, 92] on input "0.00" at bounding box center [429, 93] width 101 height 10
type input "100"
click at [183, 114] on input "0.00" at bounding box center [191, 113] width 101 height 10
type input "50"
click at [275, 114] on input "0.00" at bounding box center [310, 113] width 101 height 10
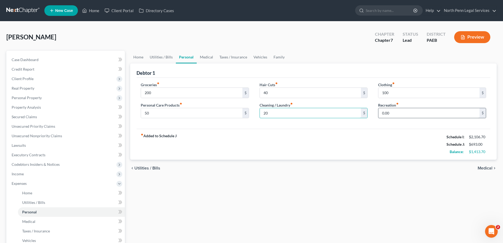
type input "20"
click at [383, 113] on input "0.00" at bounding box center [429, 113] width 101 height 10
type input "100"
click at [393, 154] on div "fiber_manual_record Added to Schedule J Schedule I: $2,106.70 Schedule J: $793.…" at bounding box center [314, 144] width 354 height 31
click at [208, 57] on link "Medical" at bounding box center [207, 57] width 20 height 13
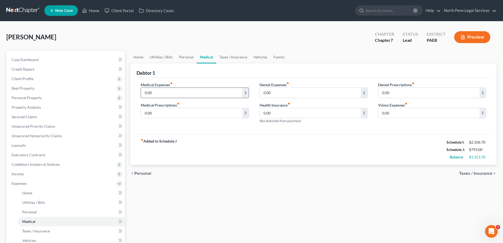
click at [152, 91] on input "0.00" at bounding box center [191, 93] width 101 height 10
click at [151, 93] on input "150" at bounding box center [191, 93] width 101 height 10
drag, startPoint x: 152, startPoint y: 92, endPoint x: 77, endPoint y: 93, distance: 74.5
click at [77, 93] on div "Petition Navigation Case Dashboard Payments Invoices Payments Payments Credit R…" at bounding box center [252, 189] width 496 height 277
type input "1"
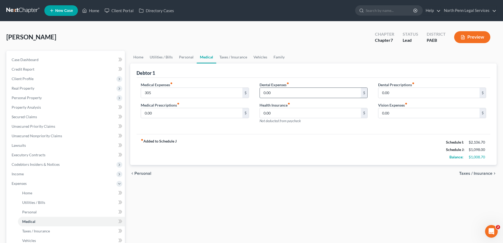
click at [273, 95] on input "0.00" at bounding box center [310, 93] width 101 height 10
type input "155"
click at [264, 113] on input "0.00" at bounding box center [310, 113] width 101 height 10
type input "150"
click at [233, 58] on link "Taxes / Insurance" at bounding box center [233, 57] width 34 height 13
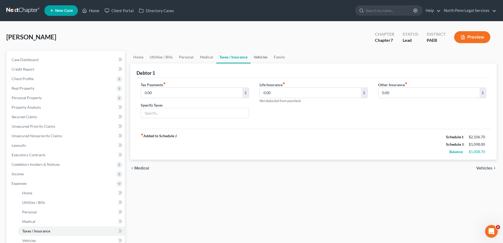
click at [257, 59] on link "Vehicles" at bounding box center [261, 57] width 20 height 13
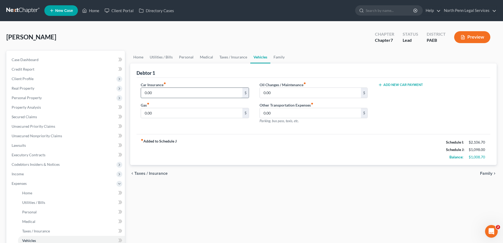
click at [159, 94] on input "0.00" at bounding box center [191, 93] width 101 height 10
type input "133"
click at [205, 114] on input "0.00" at bounding box center [191, 113] width 101 height 10
type input "50"
click at [298, 112] on input "0.00" at bounding box center [310, 113] width 101 height 10
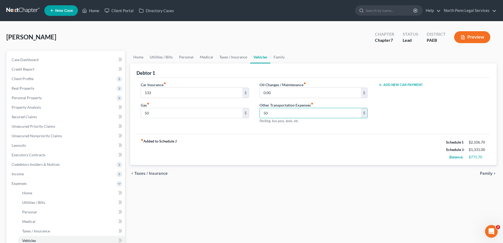
type input "50"
click at [352, 129] on div "Car Insurance fiber_manual_record 133 $ Gas fiber_manual_record 50 $ Oil Change…" at bounding box center [314, 106] width 354 height 57
click at [276, 57] on link "Family" at bounding box center [279, 57] width 17 height 13
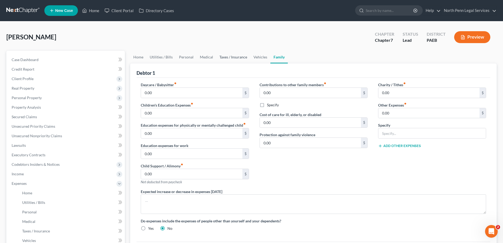
click at [237, 58] on link "Taxes / Insurance" at bounding box center [233, 57] width 34 height 13
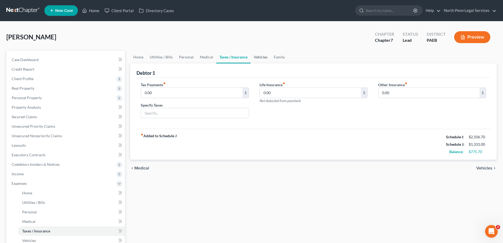
click at [255, 55] on link "Vehicles" at bounding box center [261, 57] width 20 height 13
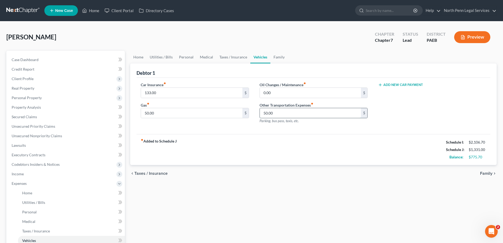
click at [266, 113] on input "50.00" at bounding box center [310, 113] width 101 height 10
type input "60"
click at [274, 57] on link "Family" at bounding box center [279, 57] width 17 height 13
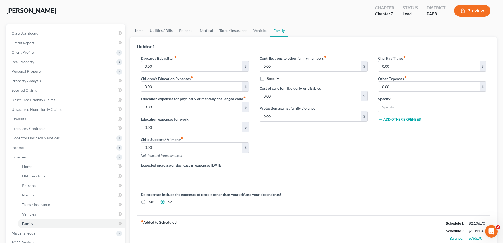
scroll to position [105, 0]
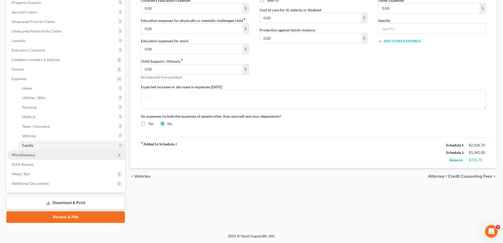
click at [25, 154] on span "Miscellaneous" at bounding box center [24, 154] width 24 height 4
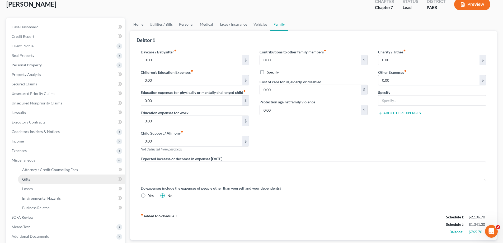
scroll to position [0, 0]
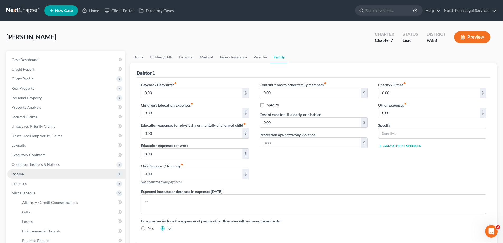
click at [16, 174] on span "Income" at bounding box center [18, 173] width 12 height 4
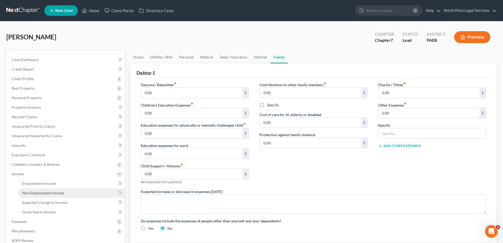
click at [32, 194] on span "Non Employment Income" at bounding box center [43, 193] width 42 height 4
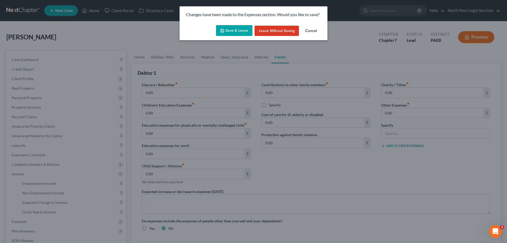
click at [239, 28] on button "Save & Leave" at bounding box center [234, 30] width 36 height 11
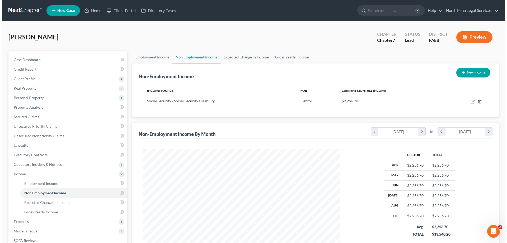
scroll to position [76, 0]
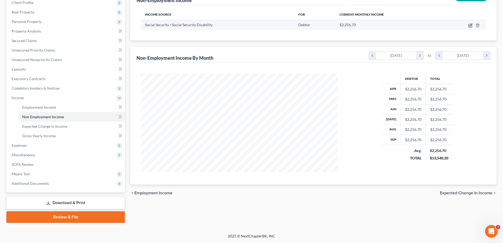
click at [470, 25] on icon "button" at bounding box center [471, 25] width 4 height 4
select select "4"
select select "0"
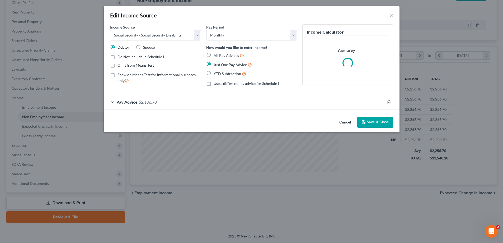
scroll to position [99, 210]
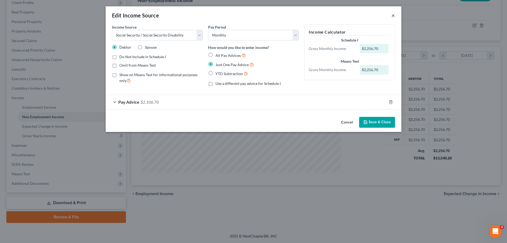
click at [394, 15] on button "×" at bounding box center [394, 15] width 4 height 6
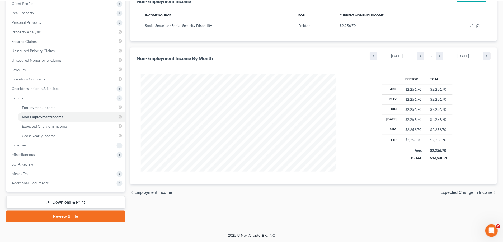
scroll to position [264142, 264033]
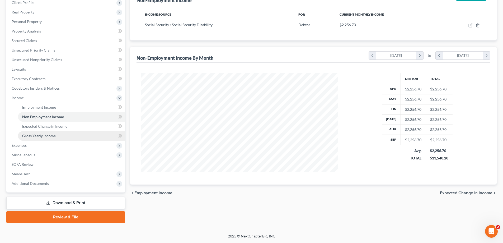
click at [37, 135] on span "Gross Yearly Income" at bounding box center [39, 135] width 34 height 4
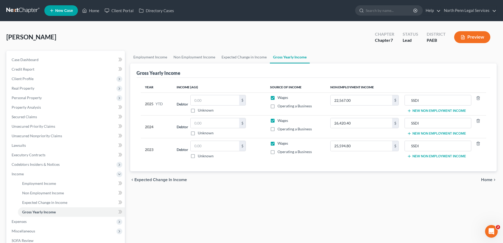
click at [418, 111] on button "New Non Employment Income" at bounding box center [436, 111] width 59 height 4
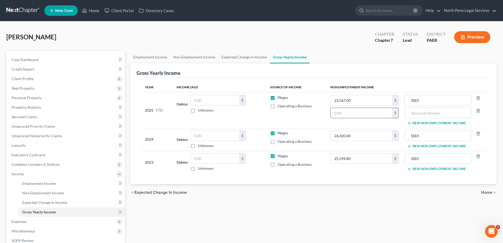
click at [337, 114] on input "text" at bounding box center [362, 113] width 62 height 10
click at [365, 114] on input "text" at bounding box center [362, 113] width 62 height 10
type input "1,716"
click at [434, 112] on input "text" at bounding box center [438, 113] width 61 height 10
type input "s"
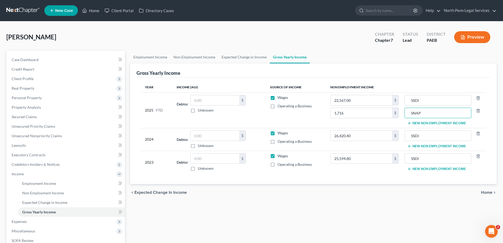
type input "SNAP"
click at [420, 145] on button "New Non Employment Income" at bounding box center [436, 146] width 59 height 4
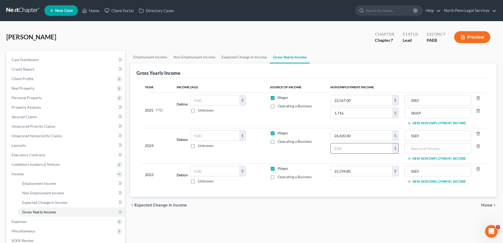
click at [363, 147] on input "text" at bounding box center [362, 148] width 62 height 10
type input "1,716"
click at [433, 150] on input "text" at bounding box center [438, 148] width 61 height 10
type input "SNAP"
click at [446, 181] on button "New Non Employment Income" at bounding box center [436, 181] width 59 height 4
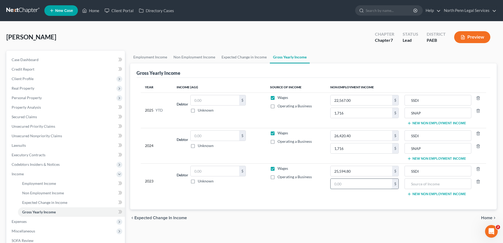
click at [354, 182] on input "text" at bounding box center [362, 184] width 62 height 10
type input "1,716"
click at [421, 185] on input "text" at bounding box center [438, 184] width 61 height 10
type input "SNAP"
click at [404, 214] on div "chevron_left Expected Change in Income Home chevron_right" at bounding box center [313, 217] width 367 height 17
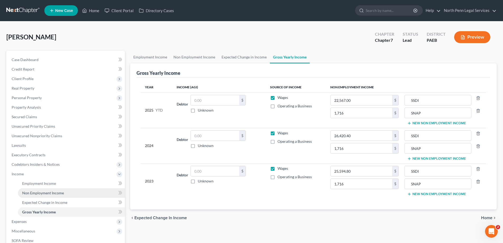
click at [47, 192] on span "Non Employment Income" at bounding box center [43, 193] width 42 height 4
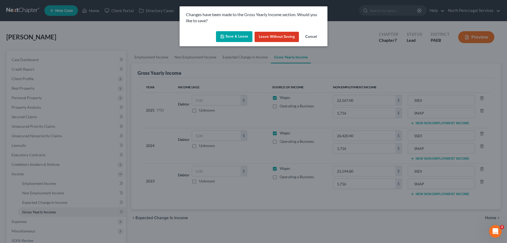
click at [233, 38] on button "Save & Leave" at bounding box center [234, 36] width 36 height 11
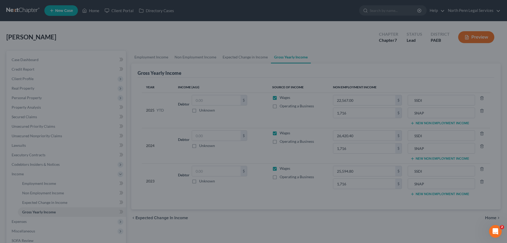
type input "1,716.00"
type input "SNAP"
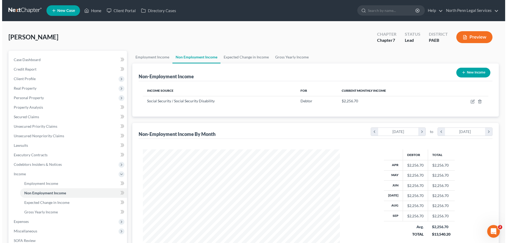
scroll to position [99, 208]
click at [474, 71] on button "New Income" at bounding box center [471, 73] width 34 height 10
select select "0"
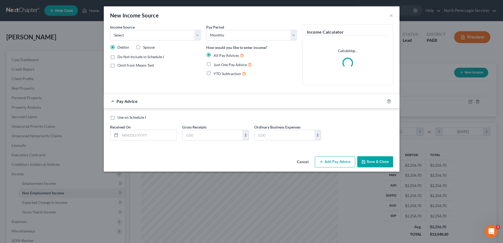
scroll to position [99, 210]
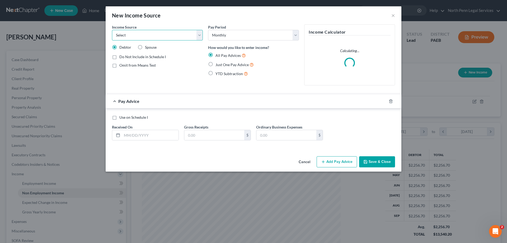
click at [199, 35] on select "Select Unemployment Disability (from employer) Pension Retirement Social Securi…" at bounding box center [157, 35] width 91 height 11
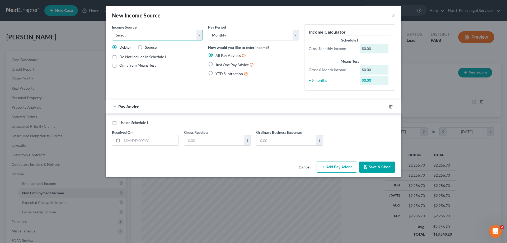
select select "5"
click at [112, 30] on select "Select Unemployment Disability (from employer) Pension Retirement Social Securi…" at bounding box center [157, 35] width 91 height 11
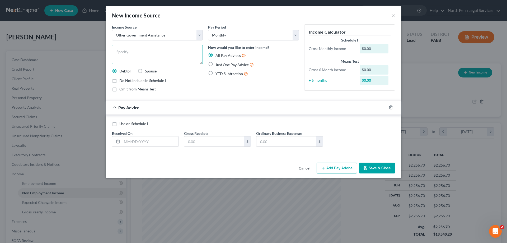
click at [158, 52] on textarea at bounding box center [157, 55] width 91 height 20
type textarea "SNAP"
click at [262, 33] on select "Select Monthly Twice Monthly Every Other Week Weekly" at bounding box center [253, 35] width 91 height 11
click at [263, 35] on select "Select Monthly Twice Monthly Every Other Week Weekly" at bounding box center [253, 35] width 91 height 11
click at [125, 140] on input "text" at bounding box center [150, 141] width 57 height 10
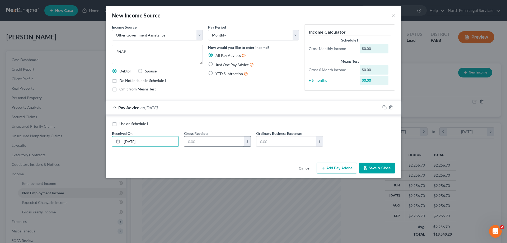
type input "10/01/2025"
click at [204, 142] on input "text" at bounding box center [214, 141] width 60 height 10
type input "143"
click at [297, 141] on input "text" at bounding box center [287, 141] width 60 height 10
drag, startPoint x: 210, startPoint y: 65, endPoint x: 216, endPoint y: 68, distance: 7.2
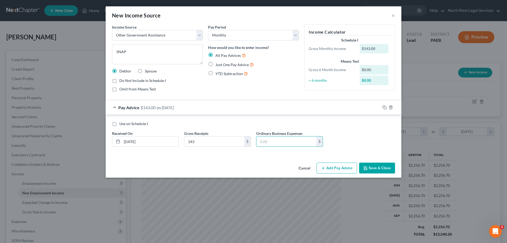
click at [216, 65] on label "Just One Pay Advice" at bounding box center [235, 65] width 38 height 6
click at [218, 65] on input "Just One Pay Advice" at bounding box center [219, 63] width 3 height 3
radio input "true"
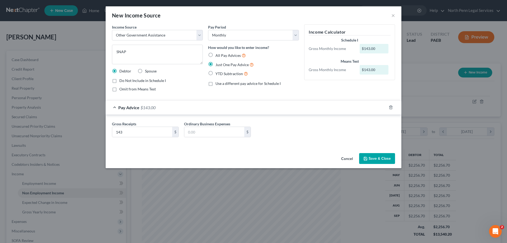
click at [381, 157] on button "Save & Close" at bounding box center [377, 158] width 36 height 11
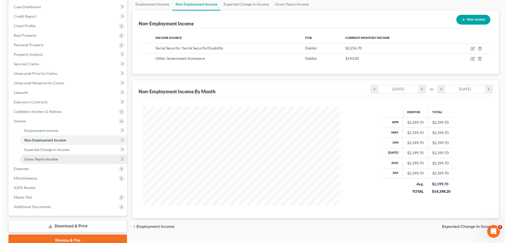
scroll to position [76, 0]
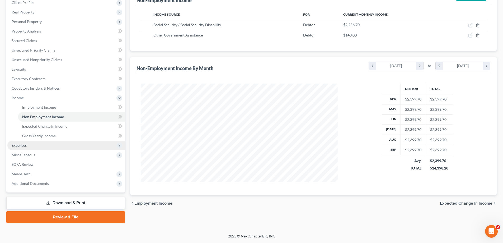
click at [34, 148] on span "Expenses" at bounding box center [66, 146] width 118 height 10
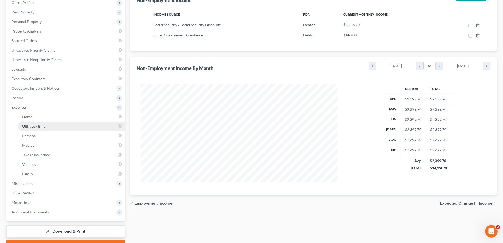
click at [29, 127] on span "Utilities / Bills" at bounding box center [33, 126] width 23 height 4
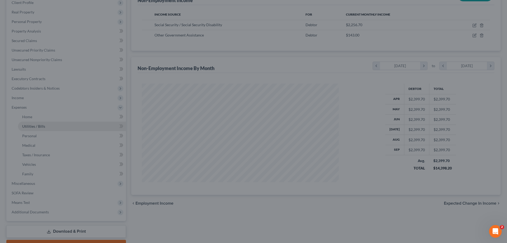
scroll to position [99, 210]
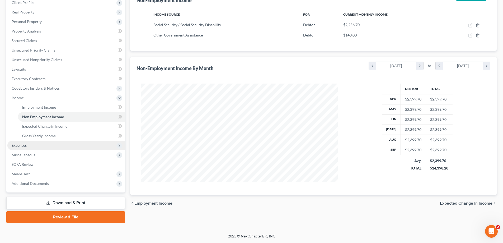
click at [21, 144] on span "Expenses" at bounding box center [19, 145] width 15 height 4
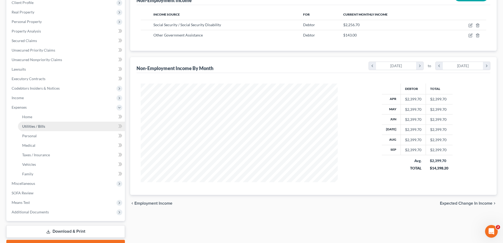
click at [36, 125] on span "Utilities / Bills" at bounding box center [33, 126] width 23 height 4
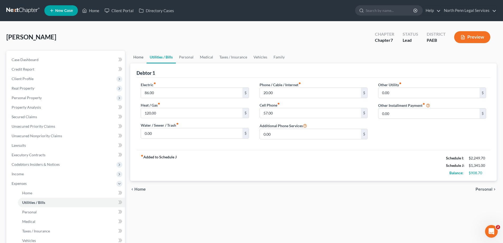
click at [136, 57] on link "Home" at bounding box center [138, 57] width 16 height 13
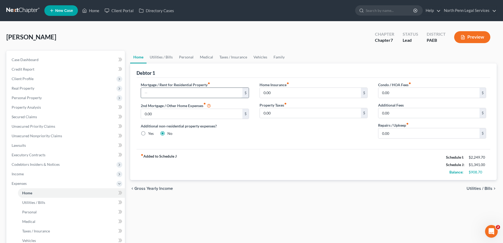
click at [154, 92] on input "text" at bounding box center [191, 93] width 101 height 10
type input "1,600"
click at [294, 91] on input "0.00" at bounding box center [310, 93] width 101 height 10
click at [166, 58] on link "Utilities / Bills" at bounding box center [161, 57] width 29 height 13
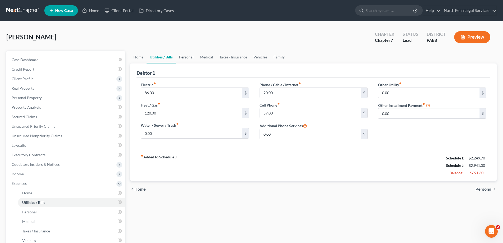
click at [187, 57] on link "Personal" at bounding box center [186, 57] width 21 height 13
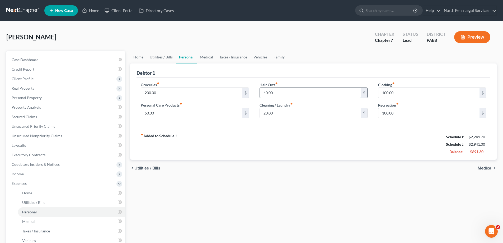
click at [265, 92] on input "40.00" at bounding box center [310, 93] width 101 height 10
type input "10"
click at [160, 94] on input "200.00" at bounding box center [191, 93] width 101 height 10
click at [148, 113] on input "50.00" at bounding box center [191, 113] width 101 height 10
type input "10"
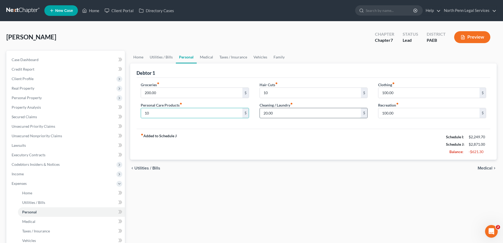
click at [267, 113] on input "20.00" at bounding box center [310, 113] width 101 height 10
type input "0"
click at [414, 128] on div "Groceries fiber_manual_record 200.00 $ Personal Care Products fiber_manual_reco…" at bounding box center [314, 103] width 354 height 51
click at [390, 112] on input "100.00" at bounding box center [429, 113] width 101 height 10
type input "0"
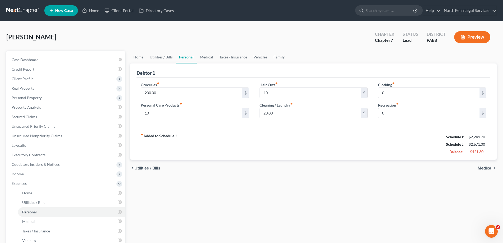
click at [382, 141] on div "fiber_manual_record Added to Schedule J Schedule I: $2,249.70 Schedule J: $2,67…" at bounding box center [314, 144] width 354 height 31
click at [208, 57] on link "Medical" at bounding box center [207, 57] width 20 height 13
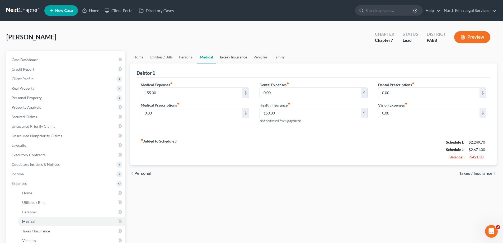
click at [225, 56] on link "Taxes / Insurance" at bounding box center [233, 57] width 34 height 13
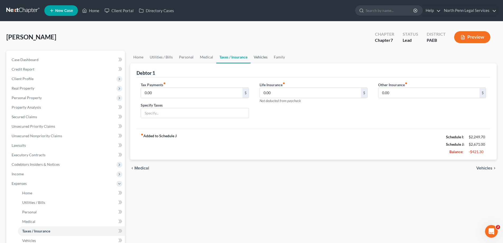
click at [256, 57] on link "Vehicles" at bounding box center [261, 57] width 20 height 13
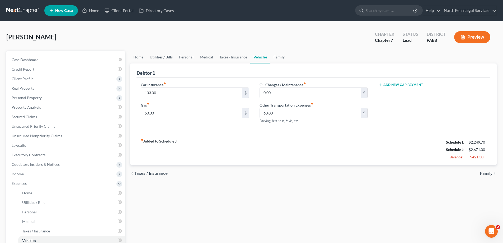
click at [156, 57] on link "Utilities / Bills" at bounding box center [161, 57] width 29 height 13
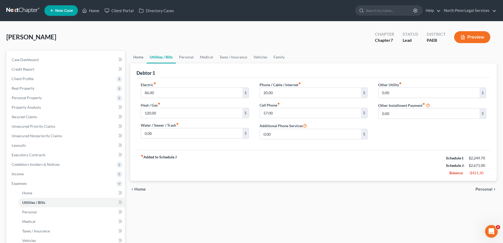
click at [144, 56] on link "Home" at bounding box center [138, 57] width 16 height 13
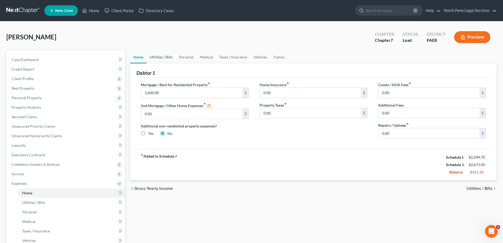
click at [170, 57] on link "Utilities / Bills" at bounding box center [161, 57] width 29 height 13
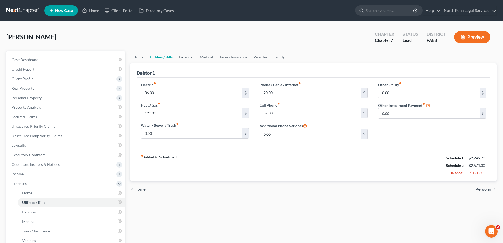
click at [184, 57] on link "Personal" at bounding box center [186, 57] width 21 height 13
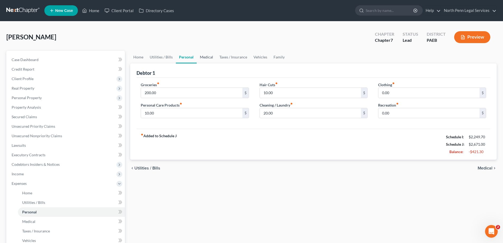
click at [209, 58] on link "Medical" at bounding box center [207, 57] width 20 height 13
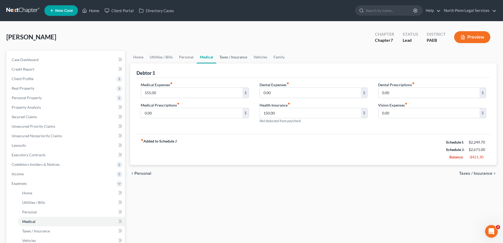
click at [226, 56] on link "Taxes / Insurance" at bounding box center [233, 57] width 34 height 13
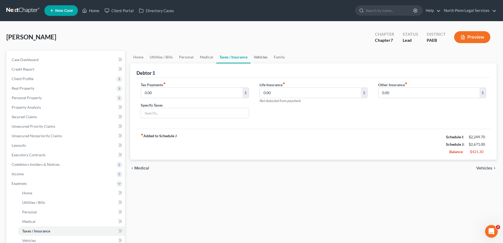
click at [259, 57] on link "Vehicles" at bounding box center [261, 57] width 20 height 13
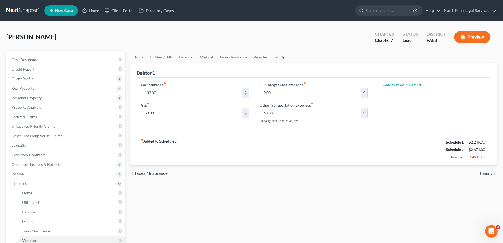
click at [273, 57] on link "Family" at bounding box center [279, 57] width 17 height 13
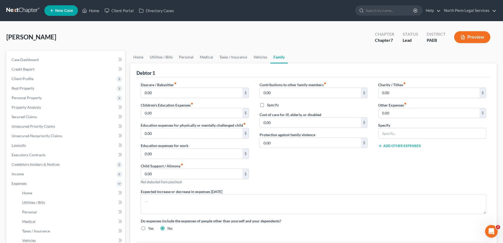
scroll to position [79, 0]
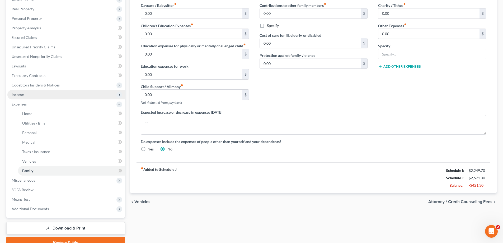
click at [17, 95] on span "Income" at bounding box center [18, 94] width 12 height 4
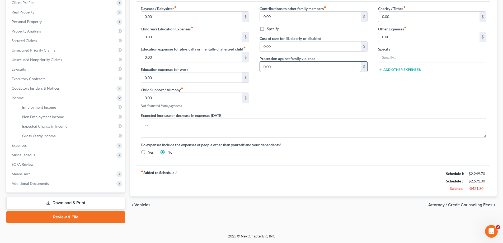
scroll to position [0, 0]
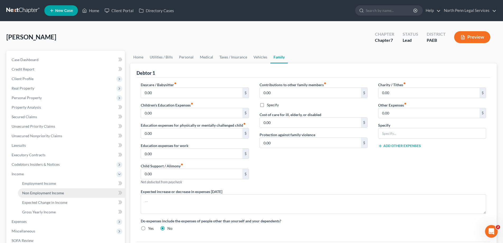
click at [34, 192] on span "Non Employment Income" at bounding box center [43, 193] width 42 height 4
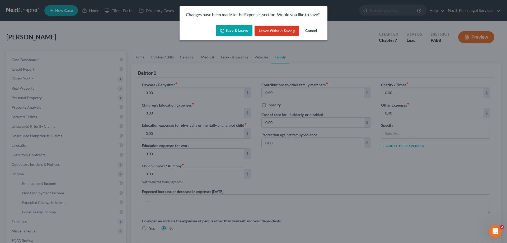
click at [245, 31] on button "Save & Leave" at bounding box center [234, 30] width 36 height 11
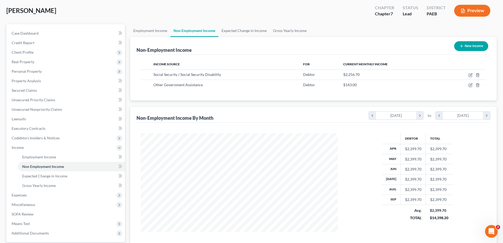
scroll to position [76, 0]
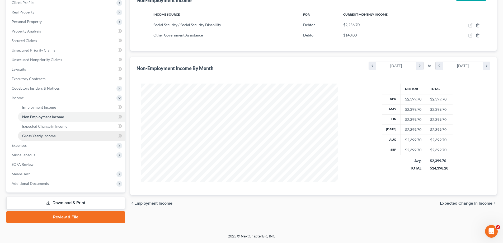
click at [47, 135] on span "Gross Yearly Income" at bounding box center [39, 135] width 34 height 4
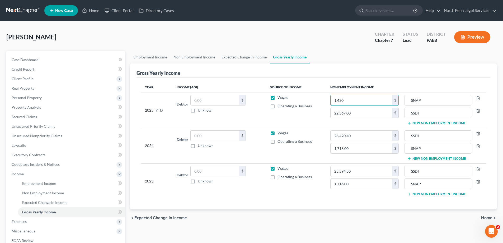
type input "1,430"
click at [425, 82] on th "Non Employment Income" at bounding box center [406, 87] width 160 height 11
click at [418, 224] on div "chevron_left Expected Change in Income Home chevron_right" at bounding box center [313, 217] width 367 height 17
click at [38, 202] on span "Expected Change in Income" at bounding box center [44, 202] width 45 height 4
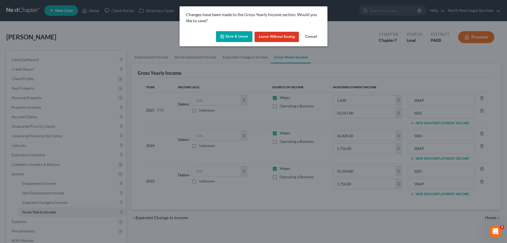
click at [230, 35] on button "Save & Leave" at bounding box center [234, 36] width 36 height 11
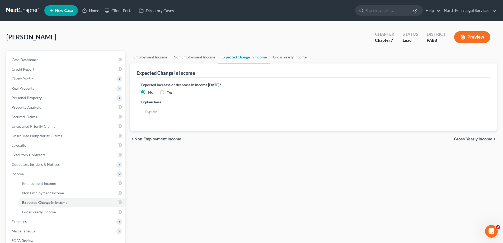
click at [167, 92] on label "Yes" at bounding box center [170, 92] width 6 height 5
click at [169, 92] on input "Yes" at bounding box center [170, 91] width 3 height 3
radio input "true"
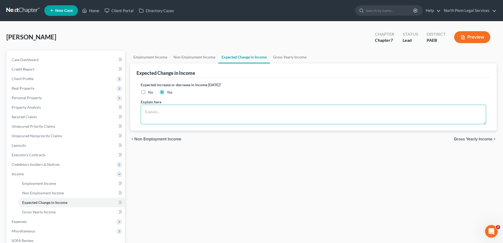
click at [185, 110] on textarea at bounding box center [314, 115] width 346 height 20
type textarea "s"
type textarea "Social Security allowance for inflation."
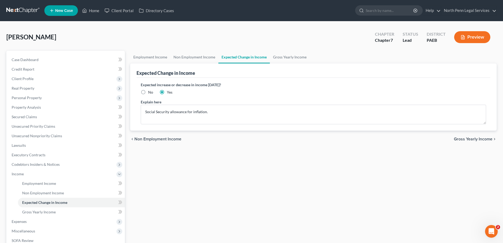
click at [294, 168] on div "Employment Income Non Employment Income Expected Change in Income Gross Yearly …" at bounding box center [314, 175] width 372 height 248
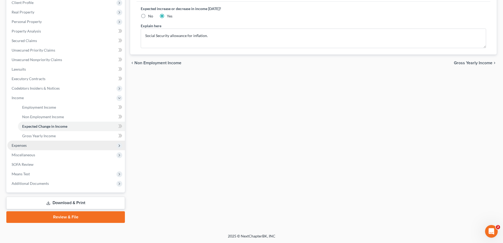
click at [22, 146] on span "Expenses" at bounding box center [19, 145] width 15 height 4
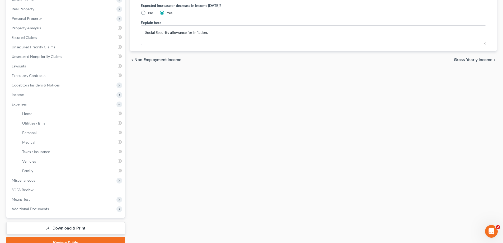
scroll to position [105, 0]
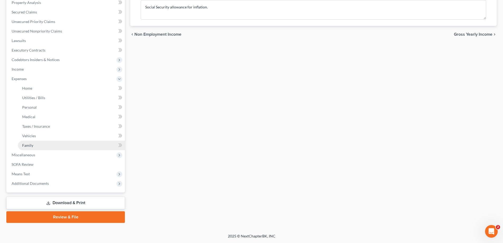
click at [30, 144] on span "Family" at bounding box center [27, 145] width 11 height 4
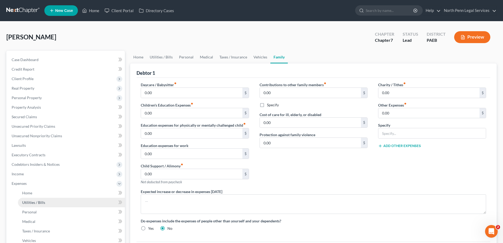
click at [36, 202] on span "Utilities / Bills" at bounding box center [33, 202] width 23 height 4
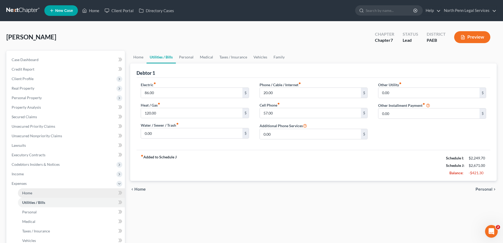
click at [25, 195] on link "Home" at bounding box center [71, 193] width 107 height 10
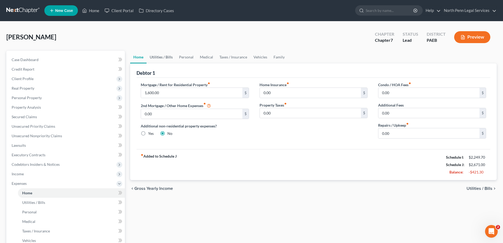
click at [159, 58] on link "Utilities / Bills" at bounding box center [161, 57] width 29 height 13
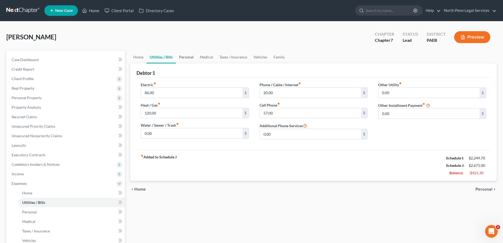
click at [182, 59] on link "Personal" at bounding box center [186, 57] width 21 height 13
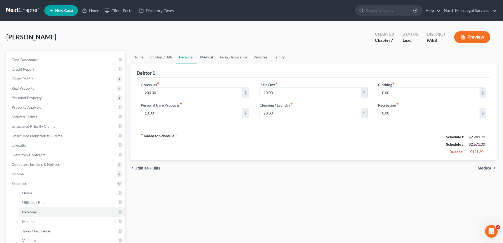
click at [205, 58] on link "Medical" at bounding box center [207, 57] width 20 height 13
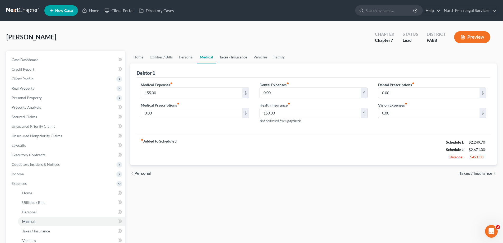
click at [225, 58] on link "Taxes / Insurance" at bounding box center [233, 57] width 34 height 13
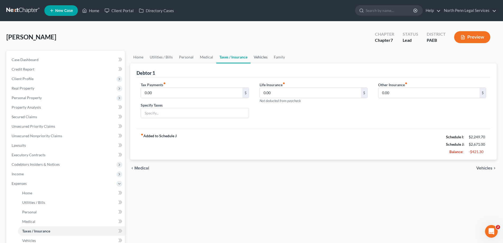
click at [258, 57] on link "Vehicles" at bounding box center [261, 57] width 20 height 13
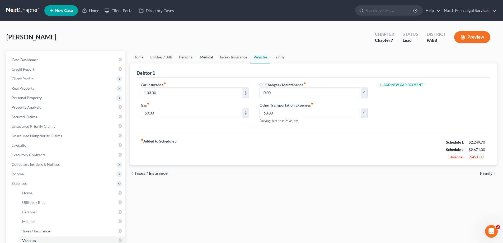
click at [211, 56] on link "Medical" at bounding box center [207, 57] width 20 height 13
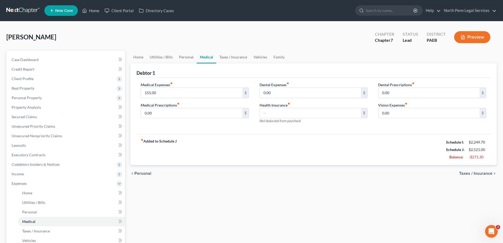
click at [383, 200] on div "Home Utilities / Bills Personal Medical Taxes / Insurance Vehicles Family Debto…" at bounding box center [314, 189] width 372 height 277
click at [155, 92] on input "155.00" at bounding box center [191, 93] width 101 height 10
click at [294, 113] on input "text" at bounding box center [310, 113] width 101 height 10
type input "150"
click at [295, 157] on div "fiber_manual_record Added to Schedule J Schedule I: $2,249.70 Schedule J: $2,51…" at bounding box center [314, 149] width 354 height 31
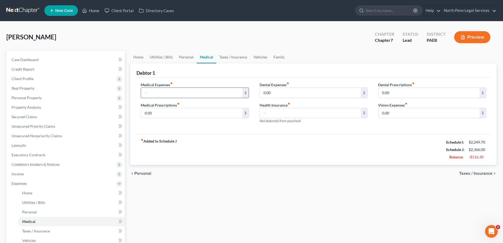
click at [173, 90] on input "text" at bounding box center [191, 93] width 101 height 10
type input "150"
click at [185, 135] on div "fiber_manual_record Added to Schedule J Schedule I: $2,249.70 Schedule J: $2,51…" at bounding box center [314, 149] width 354 height 31
click at [299, 124] on div "Dental Expenses fiber_manual_record 0.00 $ Health Insurance fiber_manual_record…" at bounding box center [313, 105] width 119 height 46
click at [156, 93] on input "150" at bounding box center [191, 93] width 101 height 10
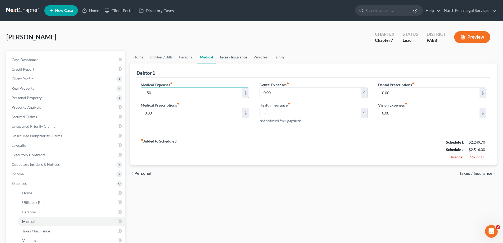
click at [237, 59] on link "Taxes / Insurance" at bounding box center [233, 57] width 34 height 13
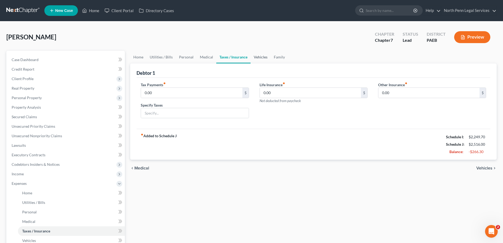
click at [262, 57] on link "Vehicles" at bounding box center [261, 57] width 20 height 13
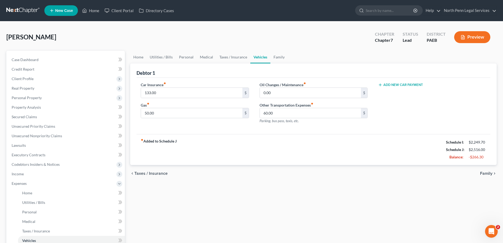
click at [237, 183] on div "Home Utilities / Bills Personal Medical Taxes / Insurance Vehicles Family Debto…" at bounding box center [314, 189] width 372 height 277
click at [24, 60] on span "Case Dashboard" at bounding box center [25, 59] width 27 height 4
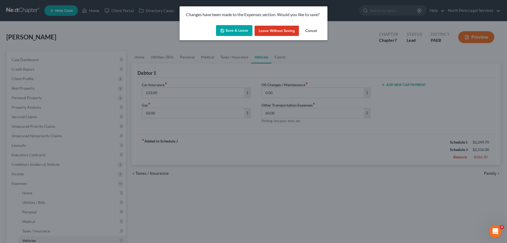
click at [235, 31] on button "Save & Leave" at bounding box center [234, 30] width 36 height 11
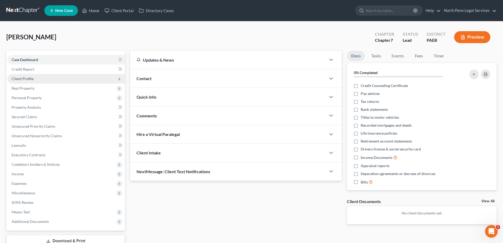
click at [26, 77] on span "Client Profile" at bounding box center [23, 78] width 22 height 4
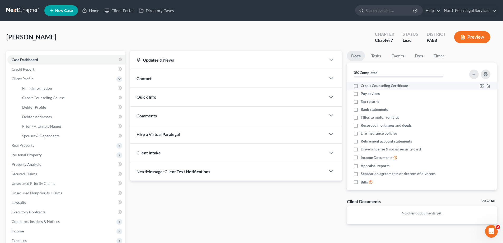
click at [361, 87] on label "Credit Counseling Certificate" at bounding box center [384, 85] width 47 height 5
click at [363, 86] on input "Credit Counseling Certificate" at bounding box center [364, 84] width 3 height 3
checkbox input "true"
click at [361, 94] on label "Pay advices" at bounding box center [370, 93] width 19 height 5
click at [363, 94] on input "Pay advices" at bounding box center [364, 92] width 3 height 3
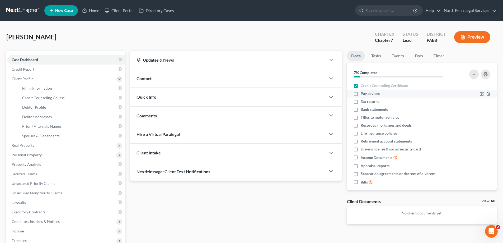
checkbox input "true"
click at [361, 150] on label "Drivers license & social security card" at bounding box center [391, 148] width 60 height 5
click at [363, 150] on input "Drivers license & social security card" at bounding box center [364, 147] width 3 height 3
click at [361, 150] on label "Drivers license & social security card" at bounding box center [391, 148] width 60 height 5
click at [363, 150] on input "Drivers license & social security card" at bounding box center [364, 147] width 3 height 3
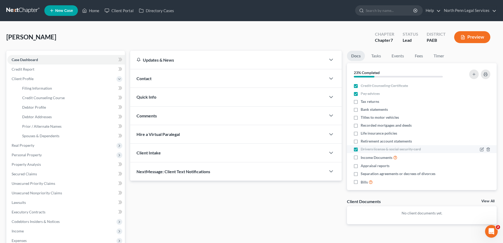
checkbox input "false"
click at [361, 157] on label "Income Documents" at bounding box center [379, 157] width 37 height 6
click at [363, 157] on input "Income Documents" at bounding box center [364, 155] width 3 height 3
checkbox input "true"
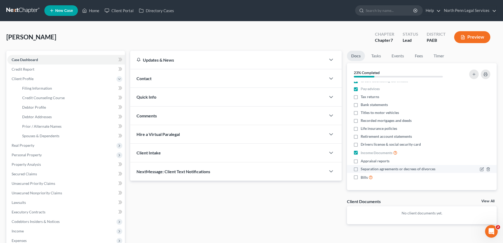
scroll to position [53, 0]
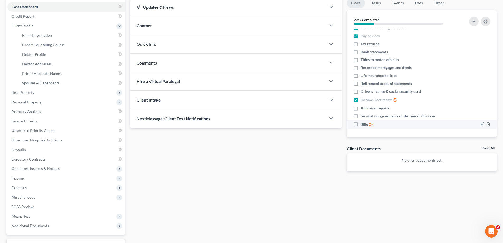
drag, startPoint x: 356, startPoint y: 124, endPoint x: 354, endPoint y: 126, distance: 2.8
click at [361, 124] on label "Bills" at bounding box center [367, 124] width 12 height 6
click at [363, 124] on input "Bills" at bounding box center [364, 122] width 3 height 3
checkbox input "true"
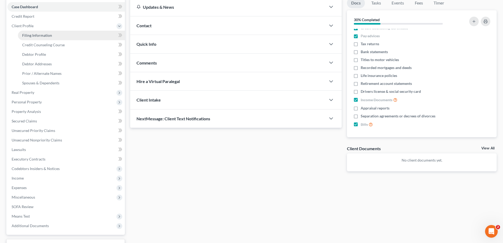
click at [42, 37] on span "Filing Information" at bounding box center [37, 35] width 30 height 4
select select "1"
select select "0"
select select "2"
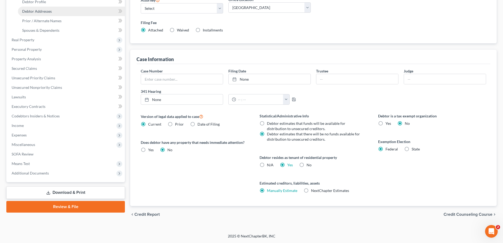
scroll to position [53, 0]
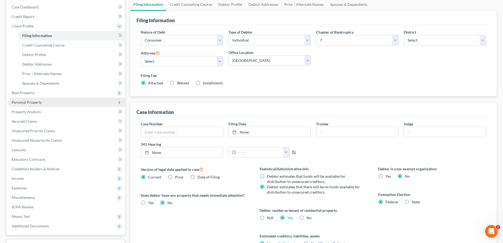
click at [28, 103] on span "Personal Property" at bounding box center [27, 102] width 30 height 4
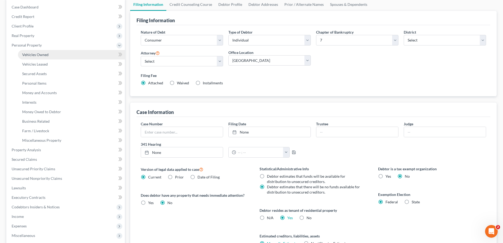
click at [46, 54] on span "Vehicles Owned" at bounding box center [35, 54] width 26 height 4
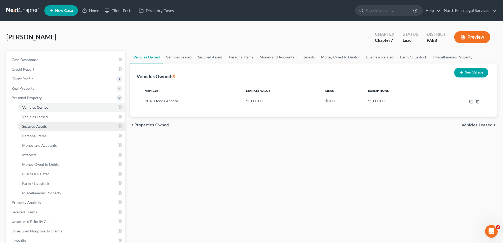
click at [39, 128] on span "Secured Assets" at bounding box center [34, 126] width 25 height 4
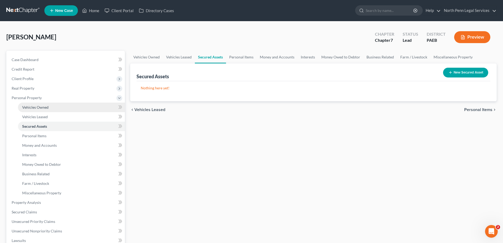
click at [32, 108] on span "Vehicles Owned" at bounding box center [35, 107] width 26 height 4
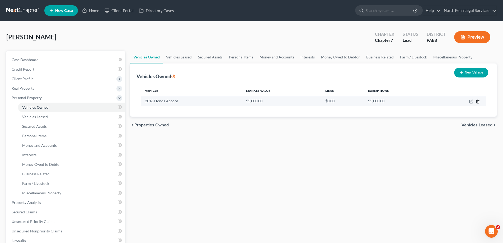
click at [477, 101] on icon "button" at bounding box center [478, 101] width 4 height 4
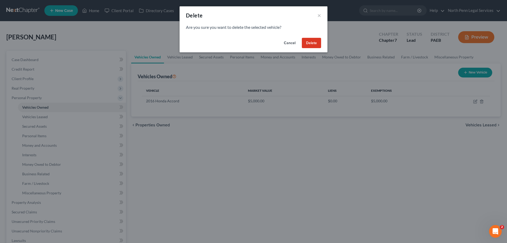
click at [308, 42] on button "Delete" at bounding box center [311, 43] width 19 height 11
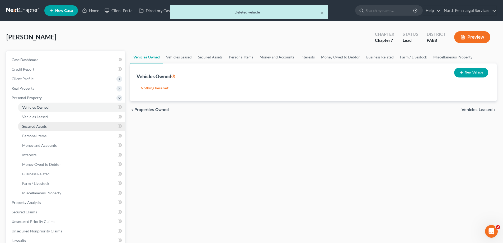
click at [41, 125] on span "Secured Assets" at bounding box center [34, 126] width 25 height 4
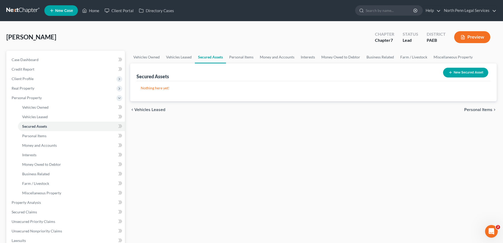
click at [449, 73] on icon "button" at bounding box center [451, 72] width 4 height 4
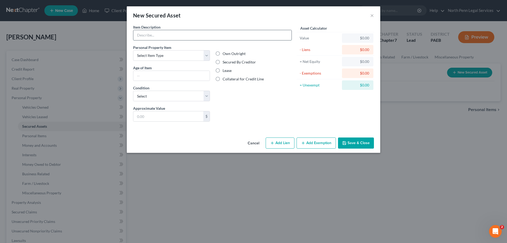
click at [169, 36] on input "text" at bounding box center [212, 35] width 158 height 10
type input "On Rental property"
click at [169, 58] on select "Select Item Type Clothing Collectibles Of Value Electronics Firearms Household …" at bounding box center [171, 55] width 77 height 11
click at [267, 96] on div "Own Outright Secured By Creditor Lease Collateral for Credit Line" at bounding box center [254, 75] width 82 height 61
click at [206, 55] on select "Select Item Type Clothing Collectibles Of Value Electronics Firearms Household …" at bounding box center [171, 55] width 77 height 11
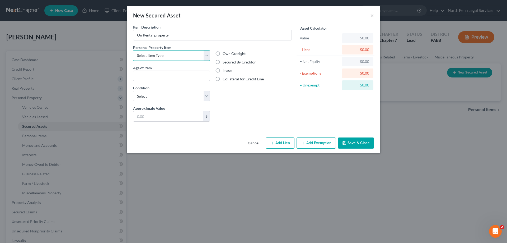
select select "other"
click at [133, 50] on select "Select Item Type Clothing Collectibles Of Value Electronics Firearms Household …" at bounding box center [171, 55] width 77 height 11
click at [165, 76] on input "text" at bounding box center [171, 76] width 76 height 10
click at [166, 75] on input "text" at bounding box center [171, 76] width 76 height 10
type input "5 months"
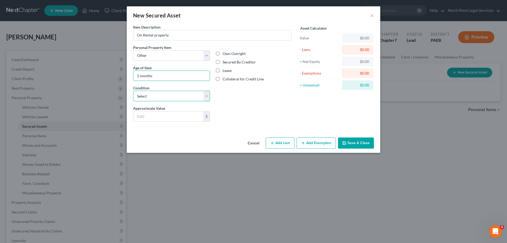
click at [167, 96] on select "Select Excellent Very Good Good Fair Poor" at bounding box center [171, 96] width 77 height 11
select select "2"
click at [133, 91] on select "Select Excellent Very Good Good Fair Poor" at bounding box center [171, 96] width 77 height 11
click at [161, 117] on input "text" at bounding box center [168, 116] width 70 height 10
type input "1,000"
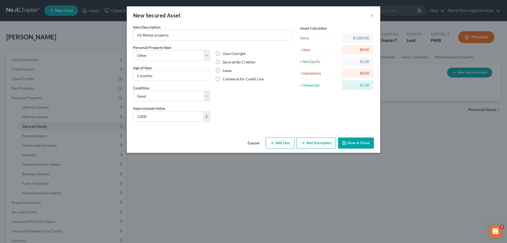
click at [281, 106] on div "Liens Select" at bounding box center [254, 113] width 82 height 16
click at [372, 16] on button "×" at bounding box center [372, 15] width 4 height 6
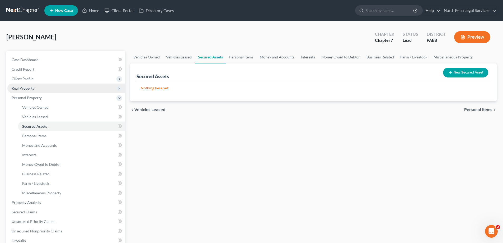
click at [32, 87] on span "Real Property" at bounding box center [23, 88] width 23 height 4
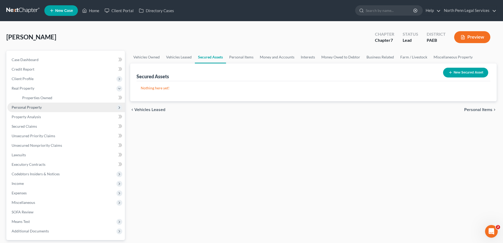
click at [35, 106] on span "Personal Property" at bounding box center [27, 107] width 30 height 4
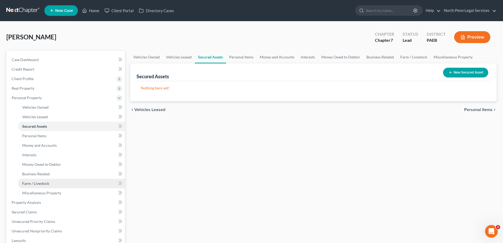
scroll to position [132, 0]
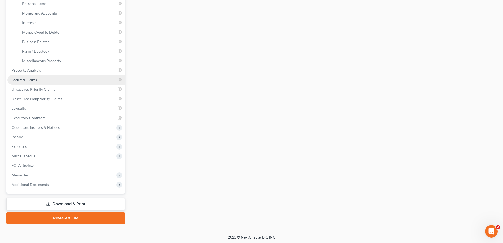
click at [20, 79] on span "Secured Claims" at bounding box center [24, 79] width 25 height 4
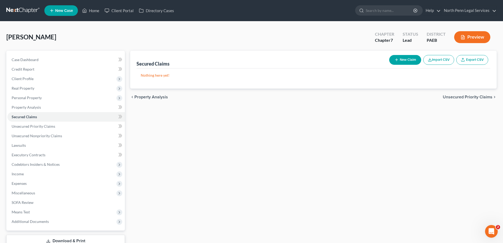
click at [408, 60] on button "New Claim" at bounding box center [405, 60] width 32 height 10
select select "0"
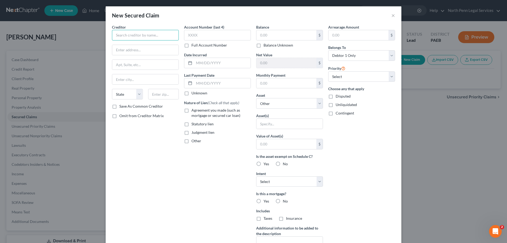
click at [164, 35] on input "text" at bounding box center [145, 35] width 67 height 11
click at [392, 15] on button "×" at bounding box center [394, 15] width 4 height 6
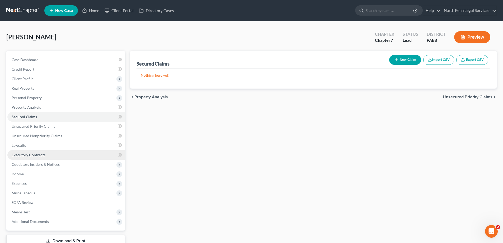
click at [41, 154] on span "Executory Contracts" at bounding box center [29, 154] width 34 height 4
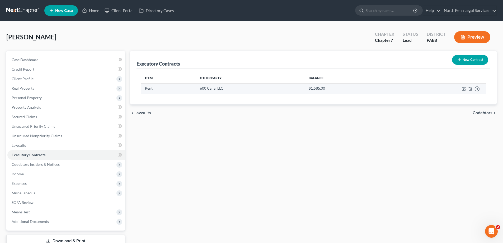
click at [151, 88] on td "Rent" at bounding box center [168, 88] width 55 height 10
click at [318, 89] on td "$1,585.00" at bounding box center [347, 88] width 85 height 10
click at [476, 87] on icon "button" at bounding box center [477, 88] width 5 height 5
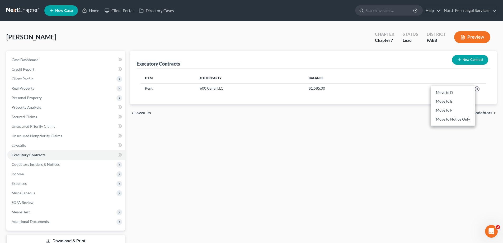
click at [481, 107] on div "chevron_left Lawsuits Codebtors chevron_right" at bounding box center [313, 112] width 367 height 17
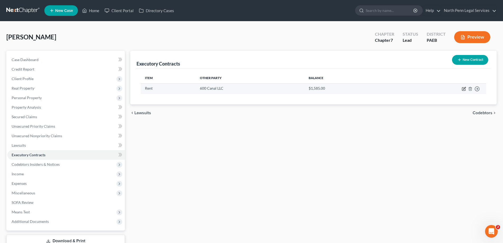
click at [464, 89] on icon "button" at bounding box center [464, 88] width 2 height 2
select select "39"
select select "0"
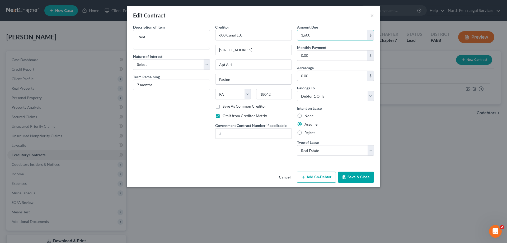
type input "1,600"
click at [336, 118] on div "None" at bounding box center [335, 115] width 77 height 5
click at [179, 127] on div "Description of non-residential real property * Description of Item * Rent Natur…" at bounding box center [172, 92] width 82 height 136
click at [207, 63] on select "Select Purchaser Agent Lessor Lessee" at bounding box center [171, 64] width 77 height 11
select select "3"
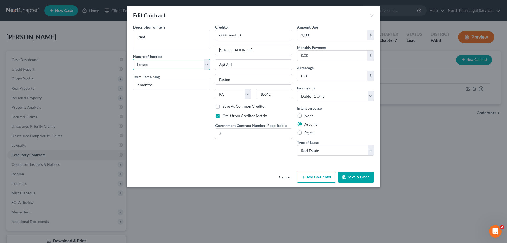
click at [133, 59] on select "Select Purchaser Agent Lessor Lessee" at bounding box center [171, 64] width 77 height 11
click at [302, 55] on input "0.00" at bounding box center [333, 55] width 70 height 10
type input "1,600"
click at [188, 125] on div "Description of non-residential real property * Description of Item * Rent Natur…" at bounding box center [172, 92] width 82 height 136
click at [367, 178] on button "Save & Close" at bounding box center [356, 176] width 36 height 11
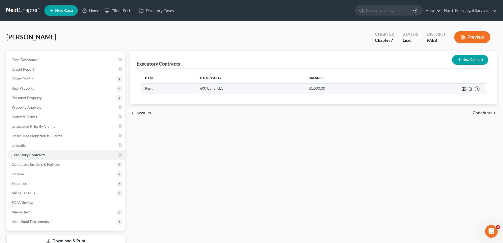
click at [465, 88] on icon "button" at bounding box center [464, 89] width 4 height 4
select select "3"
select select "39"
select select "0"
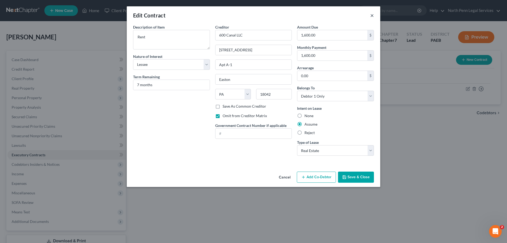
click at [373, 15] on button "×" at bounding box center [372, 15] width 4 height 6
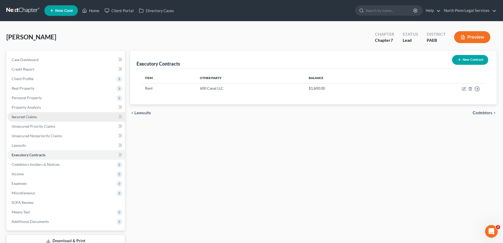
click at [27, 117] on span "Secured Claims" at bounding box center [24, 116] width 25 height 4
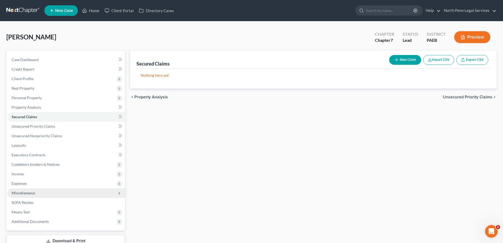
click at [27, 193] on span "Miscellaneous" at bounding box center [24, 193] width 24 height 4
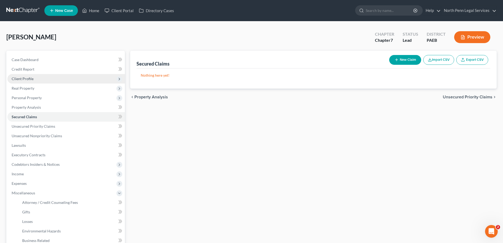
click at [27, 78] on span "Client Profile" at bounding box center [23, 78] width 22 height 4
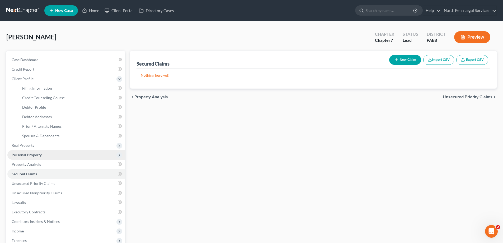
click at [34, 155] on span "Personal Property" at bounding box center [27, 154] width 30 height 4
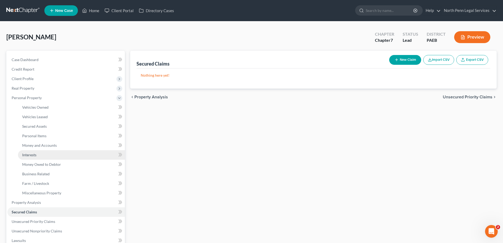
click at [32, 154] on span "Interests" at bounding box center [29, 154] width 14 height 4
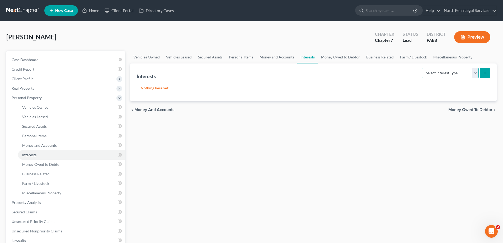
click at [476, 73] on select "Select Interest Type 401K Annuity Bond Education IRA Government Bond Government…" at bounding box center [450, 73] width 57 height 11
click at [228, 162] on div "Vehicles Owned Vehicles Leased Secured Assets Personal Items Money and Accounts…" at bounding box center [314, 203] width 372 height 305
click at [50, 164] on span "Money Owed to Debtor" at bounding box center [41, 164] width 39 height 4
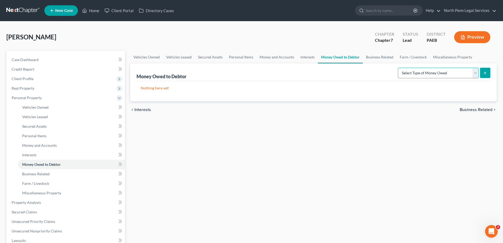
click at [478, 73] on select "Select Type of Money Owed Accounts Receivable Alimony Child Support Claims Agai…" at bounding box center [438, 73] width 81 height 11
click at [236, 168] on div "Vehicles Owned Vehicles Leased Secured Assets Personal Items Money and Accounts…" at bounding box center [314, 203] width 372 height 305
click at [35, 126] on span "Secured Assets" at bounding box center [34, 126] width 25 height 4
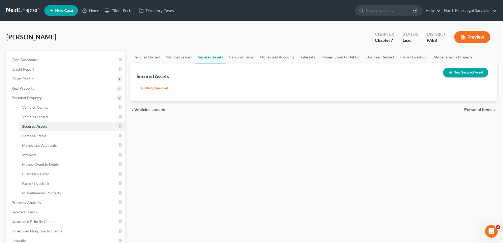
click at [463, 71] on button "New Secured Asset" at bounding box center [465, 73] width 45 height 10
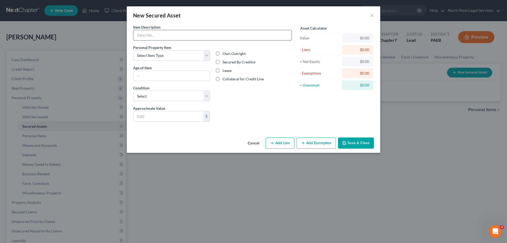
click at [185, 33] on input "text" at bounding box center [212, 35] width 158 height 10
type input "On Rental property"
click at [179, 55] on select "Select Item Type Clothing Collectibles Of Value Electronics Firearms Household …" at bounding box center [171, 55] width 77 height 11
click at [371, 17] on button "×" at bounding box center [372, 15] width 4 height 6
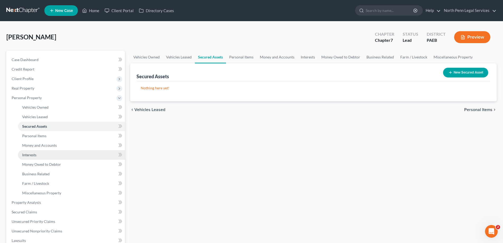
click at [32, 156] on span "Interests" at bounding box center [29, 154] width 14 height 4
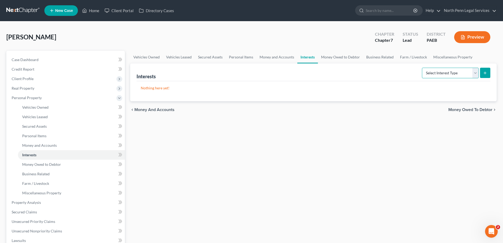
click at [470, 75] on select "Select Interest Type 401K Annuity Bond Education IRA Government Bond Government…" at bounding box center [450, 73] width 57 height 11
click at [344, 135] on div "Vehicles Owned Vehicles Leased Secured Assets Personal Items Money and Accounts…" at bounding box center [314, 203] width 372 height 305
click at [238, 58] on link "Personal Items" at bounding box center [241, 57] width 31 height 13
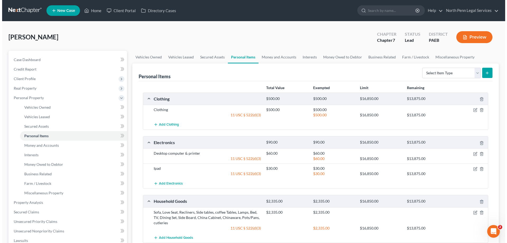
scroll to position [53, 0]
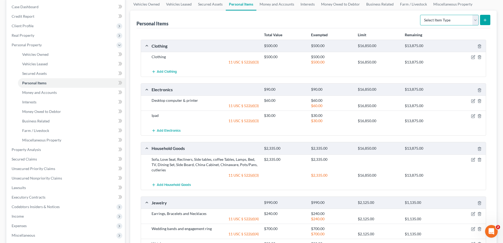
click at [475, 19] on select "Select Item Type Clothing Collectibles Of Value Electronics Firearms Household …" at bounding box center [449, 20] width 59 height 11
select select "other"
click at [421, 15] on select "Select Item Type Clothing Collectibles Of Value Electronics Firearms Household …" at bounding box center [449, 20] width 59 height 11
click at [485, 19] on icon "submit" at bounding box center [485, 20] width 4 height 4
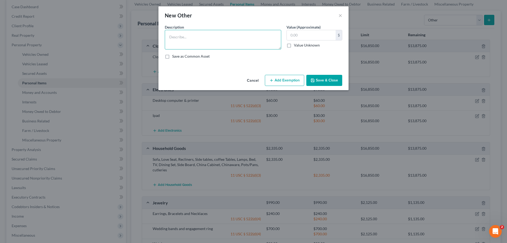
click at [214, 39] on textarea at bounding box center [223, 40] width 117 height 20
type textarea "Security Deposit"
click at [293, 34] on input "text" at bounding box center [311, 35] width 49 height 10
type input "1,000"
click at [290, 82] on button "Add Exemption" at bounding box center [284, 80] width 39 height 11
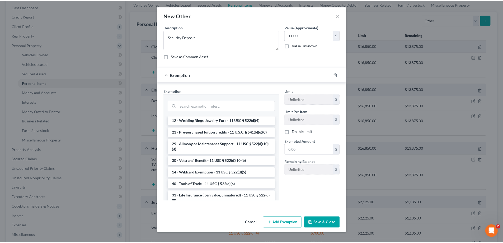
scroll to position [154, 0]
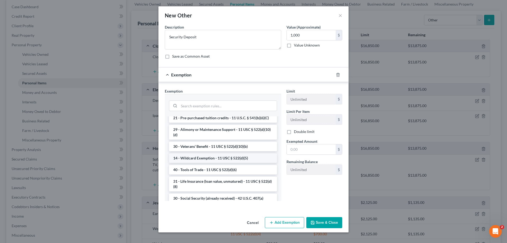
click at [253, 163] on li "14 - Wildcard Exemption - 11 USC § 522(d)(5)" at bounding box center [223, 158] width 108 height 10
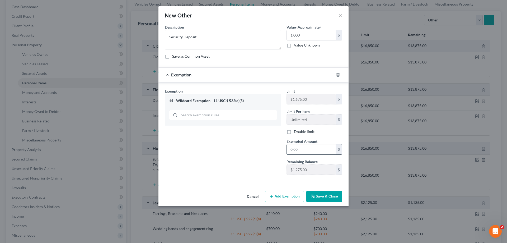
drag, startPoint x: 292, startPoint y: 149, endPoint x: 314, endPoint y: 150, distance: 21.9
click at [292, 149] on input "text" at bounding box center [311, 149] width 49 height 10
type input "1,000"
click at [325, 198] on button "Save & Close" at bounding box center [325, 196] width 36 height 11
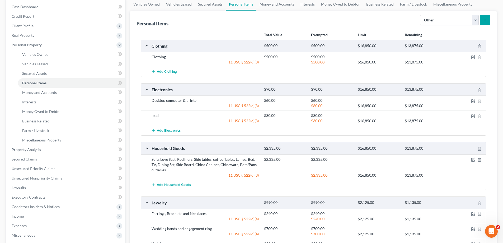
scroll to position [0, 0]
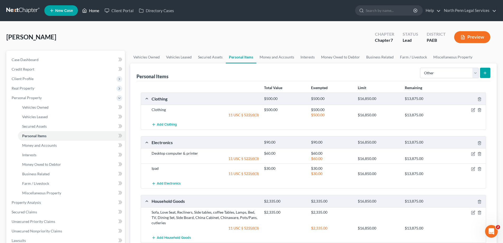
click at [86, 10] on icon at bounding box center [84, 10] width 5 height 6
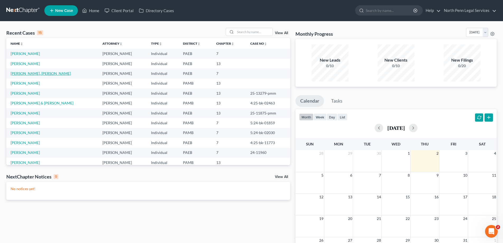
click at [21, 74] on link "Shilanskas, Rose Ann" at bounding box center [41, 73] width 60 height 4
click at [21, 76] on td "Shilanskas, Rose Ann" at bounding box center [52, 73] width 92 height 10
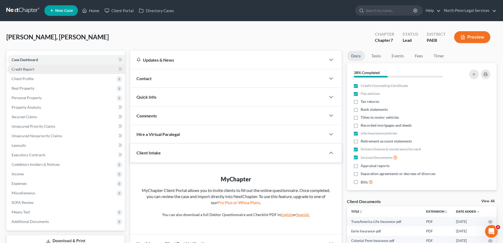
click at [25, 67] on span "Credit Report" at bounding box center [23, 69] width 23 height 4
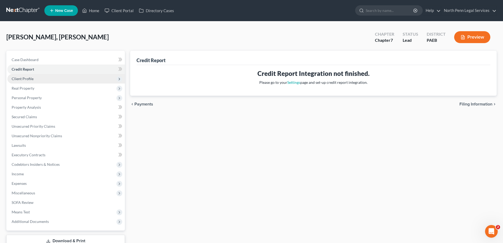
click at [29, 81] on span "Client Profile" at bounding box center [66, 79] width 118 height 10
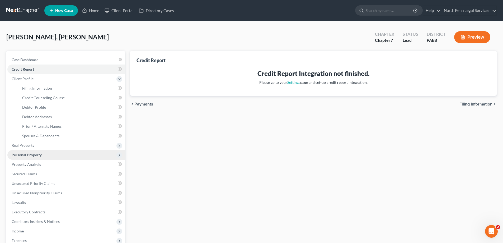
click at [23, 154] on span "Personal Property" at bounding box center [27, 154] width 30 height 4
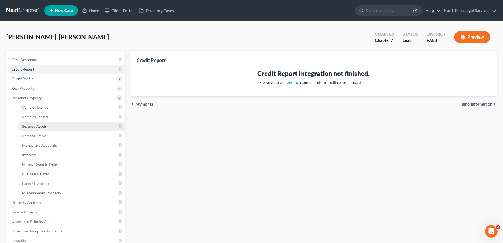
click at [44, 128] on span "Secured Assets" at bounding box center [34, 126] width 25 height 4
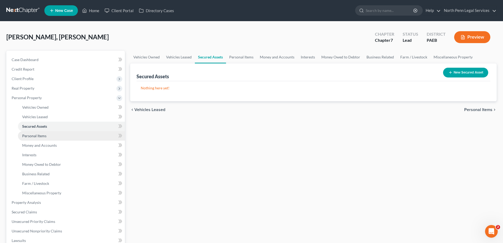
click at [41, 136] on span "Personal Items" at bounding box center [34, 135] width 24 height 4
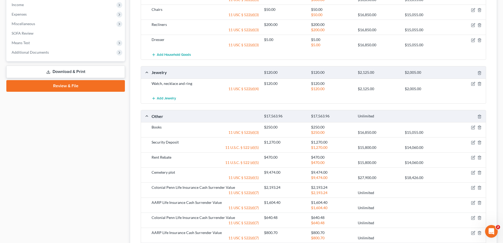
scroll to position [291, 0]
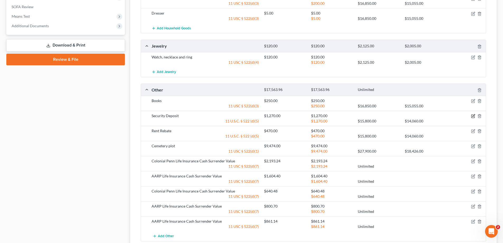
click at [474, 115] on icon "button" at bounding box center [473, 116] width 4 height 4
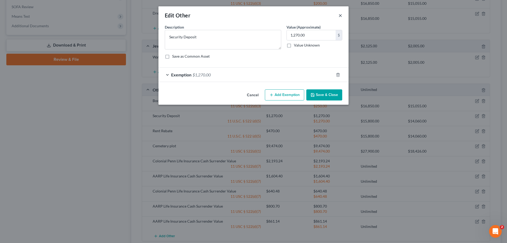
click at [341, 16] on button "×" at bounding box center [341, 15] width 4 height 6
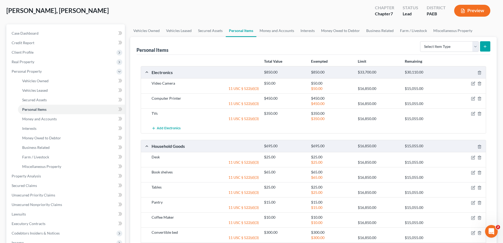
scroll to position [0, 0]
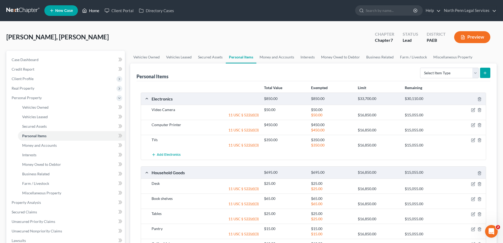
click at [92, 10] on link "Home" at bounding box center [91, 11] width 22 height 10
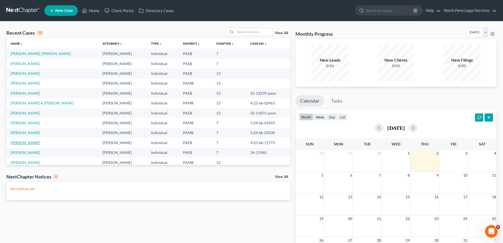
click at [33, 144] on link "Wharton, Nancy" at bounding box center [25, 142] width 29 height 4
select select "9"
select select "6"
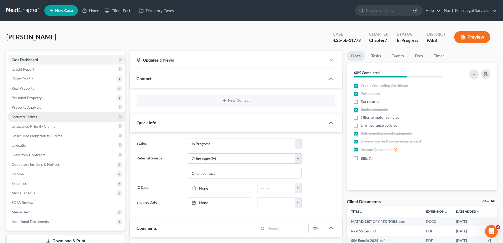
click at [31, 118] on span "Secured Claims" at bounding box center [24, 116] width 25 height 4
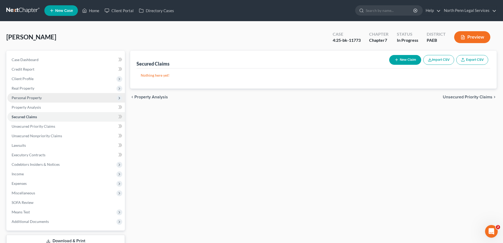
click at [33, 97] on span "Personal Property" at bounding box center [27, 97] width 30 height 4
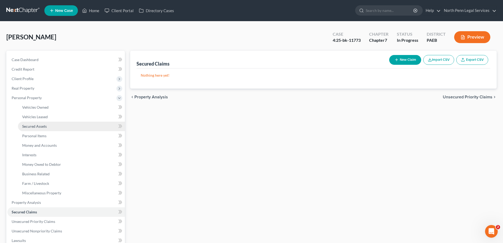
click at [35, 125] on span "Secured Assets" at bounding box center [34, 126] width 25 height 4
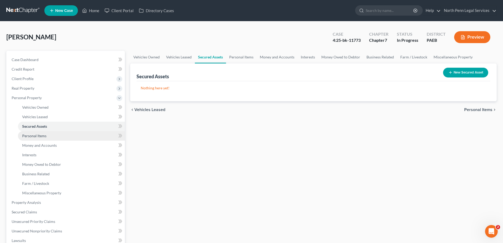
click at [38, 136] on span "Personal Items" at bounding box center [34, 135] width 24 height 4
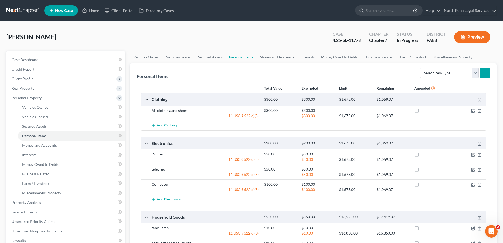
scroll to position [53, 0]
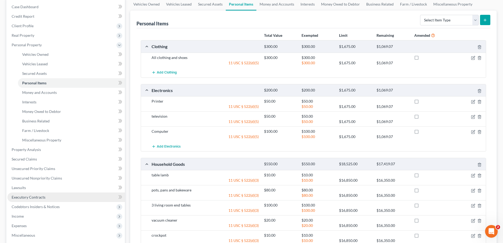
click at [38, 197] on span "Executory Contracts" at bounding box center [29, 197] width 34 height 4
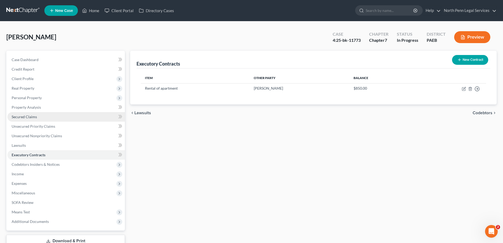
click at [32, 115] on span "Secured Claims" at bounding box center [24, 116] width 25 height 4
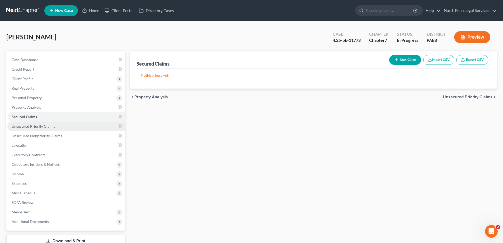
click at [33, 128] on link "Unsecured Priority Claims" at bounding box center [66, 127] width 118 height 10
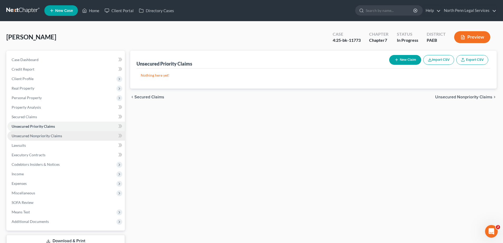
click at [33, 136] on span "Unsecured Nonpriority Claims" at bounding box center [37, 135] width 50 height 4
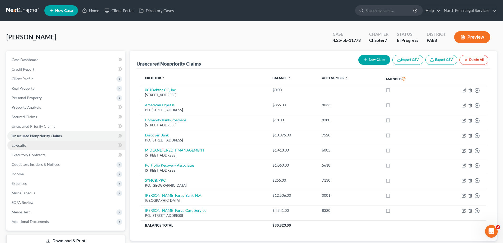
click at [25, 147] on span "Lawsuits" at bounding box center [19, 145] width 14 height 4
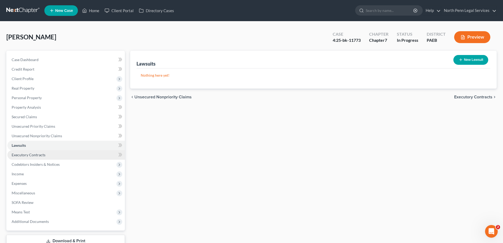
click at [25, 157] on link "Executory Contracts" at bounding box center [66, 155] width 118 height 10
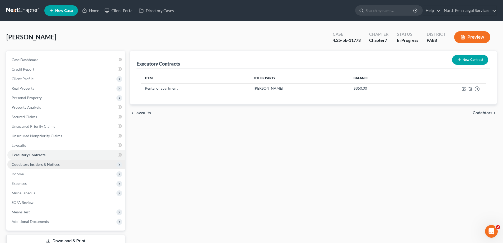
click at [24, 166] on span "Codebtors Insiders & Notices" at bounding box center [36, 164] width 48 height 4
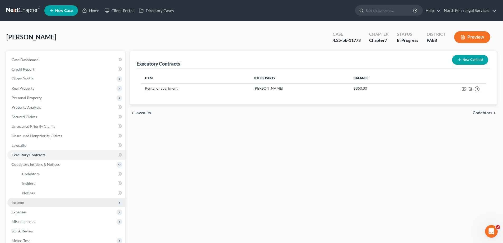
click at [19, 202] on span "Income" at bounding box center [18, 202] width 12 height 4
click at [33, 195] on link "Non Employment Income" at bounding box center [71, 193] width 107 height 10
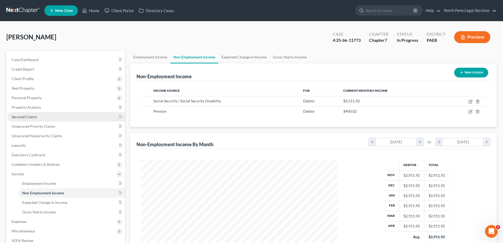
scroll to position [53, 0]
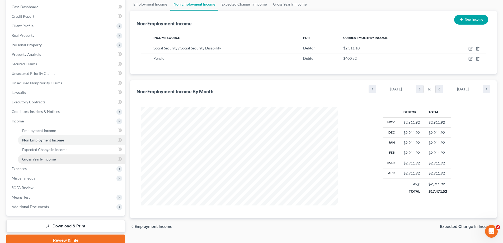
click at [45, 160] on span "Gross Yearly Income" at bounding box center [39, 159] width 34 height 4
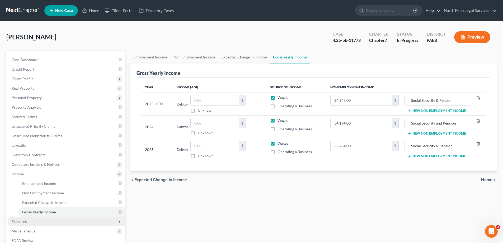
scroll to position [26, 0]
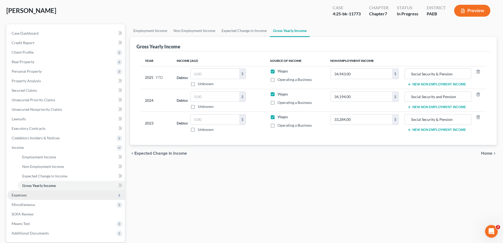
click at [30, 195] on span "Expenses" at bounding box center [66, 195] width 118 height 10
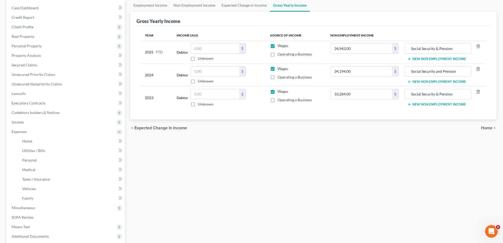
scroll to position [0, 0]
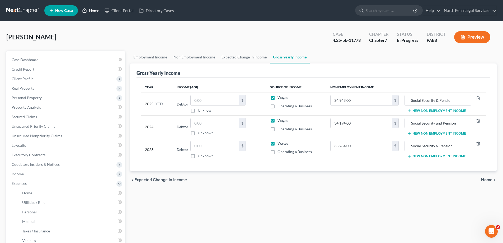
click at [89, 12] on link "Home" at bounding box center [91, 11] width 22 height 10
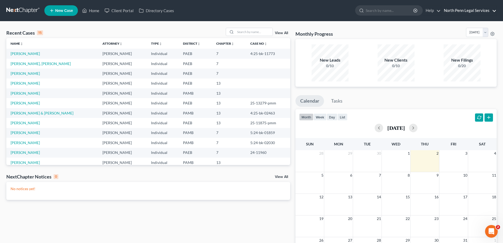
click at [490, 9] on link "North Penn Legal Services" at bounding box center [469, 11] width 55 height 10
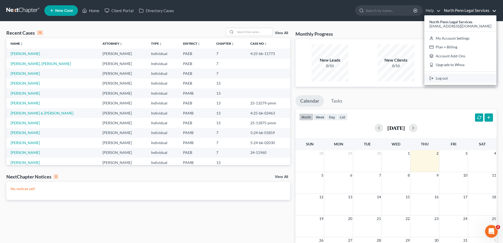
click at [463, 78] on link "Log out" at bounding box center [461, 78] width 72 height 9
